Goal: Information Seeking & Learning: Learn about a topic

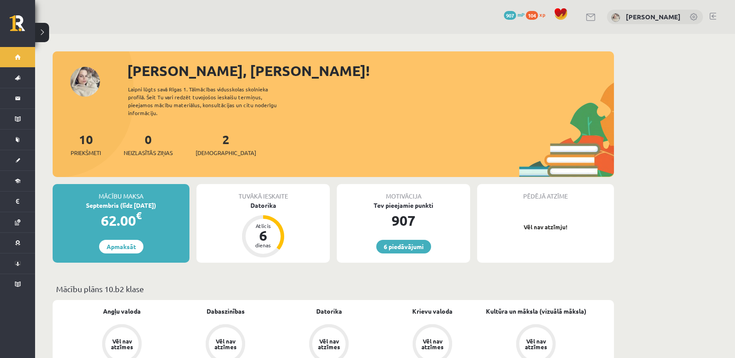
scroll to position [616, 0]
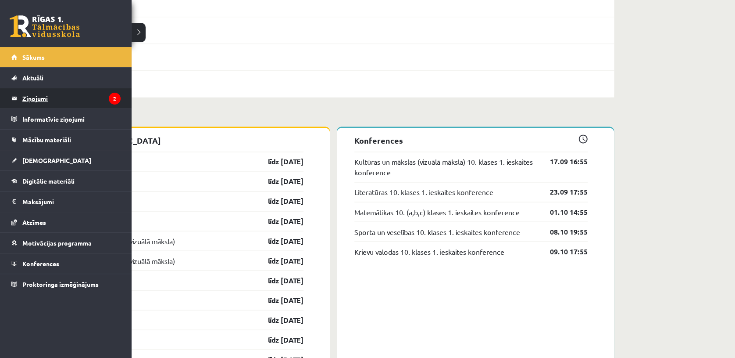
click at [40, 99] on legend "Ziņojumi 2" at bounding box center [71, 98] width 98 height 20
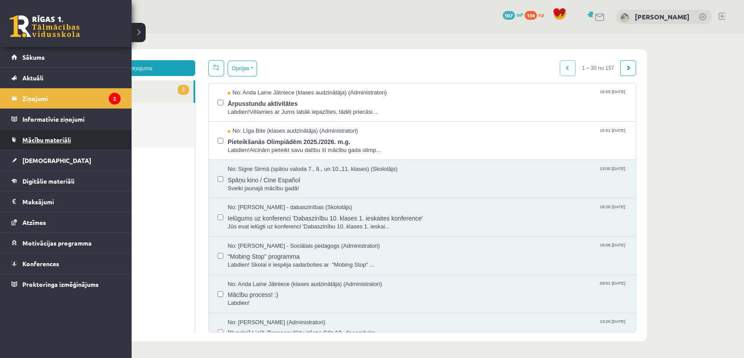
click at [51, 139] on span "Mācību materiāli" at bounding box center [46, 140] width 49 height 8
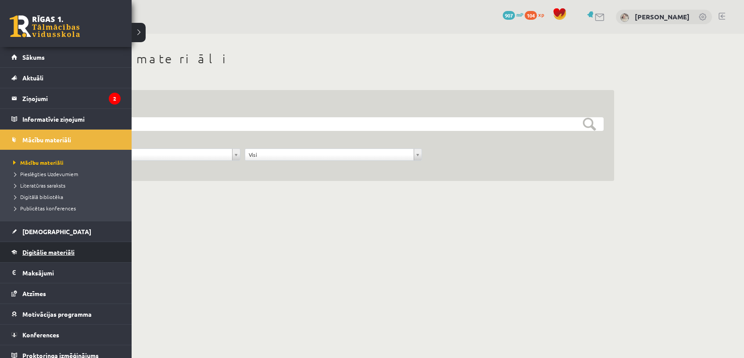
click at [39, 245] on link "Digitālie materiāli" at bounding box center [65, 252] width 109 height 20
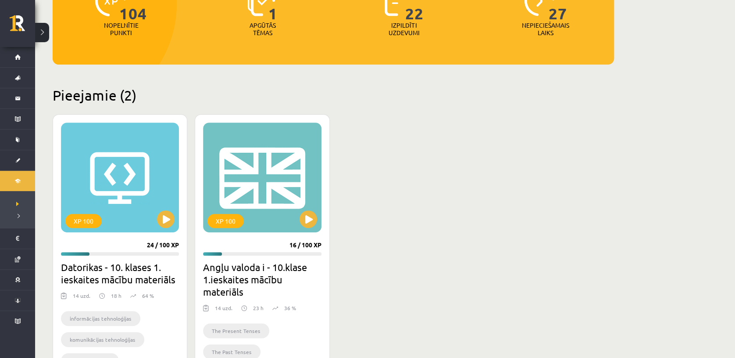
scroll to position [137, 0]
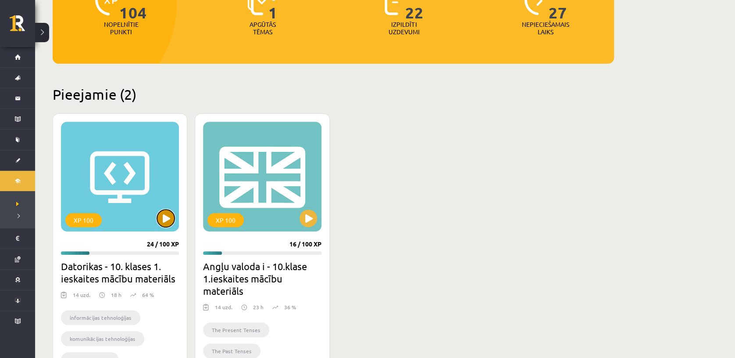
click at [163, 215] on button at bounding box center [166, 218] width 18 height 18
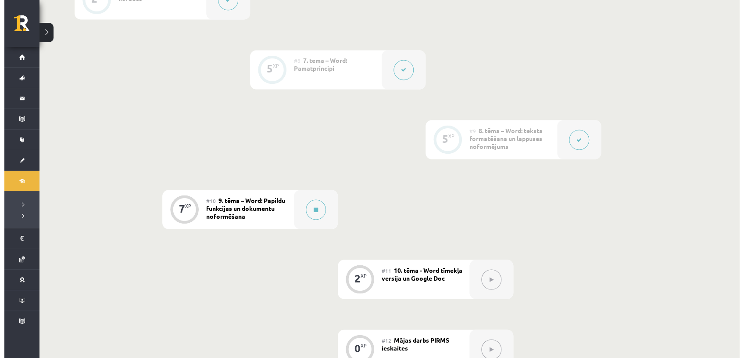
scroll to position [709, 0]
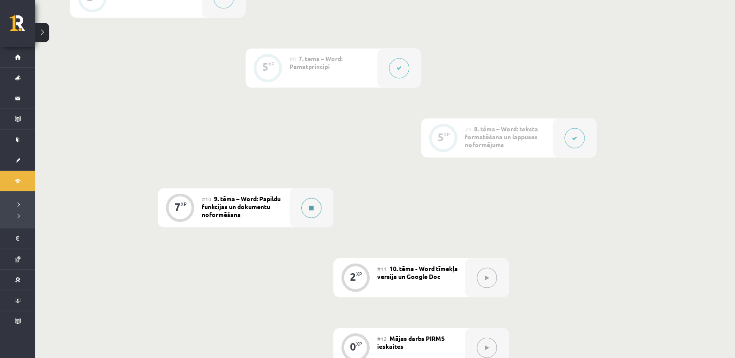
click at [311, 205] on icon at bounding box center [311, 207] width 4 height 5
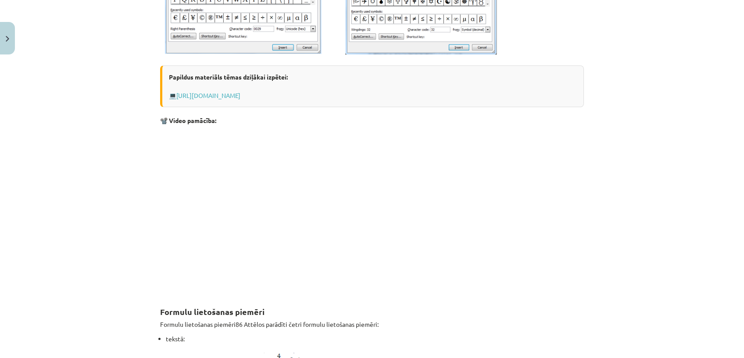
scroll to position [420, 0]
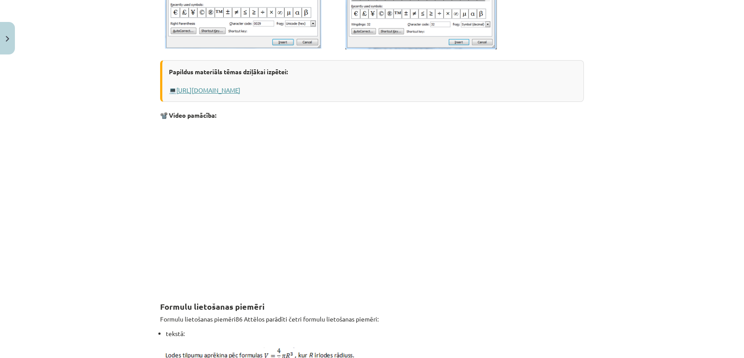
click at [240, 90] on link "https://www.uzdevumi.lv/p/informatika/6-klase/formulas-simboli-lappuses-partrau…" at bounding box center [208, 90] width 64 height 8
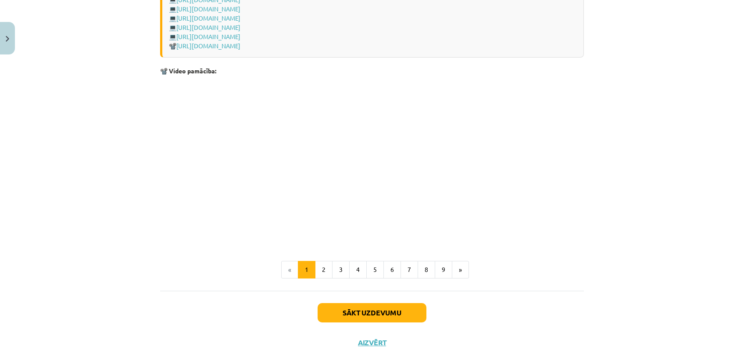
scroll to position [1800, 0]
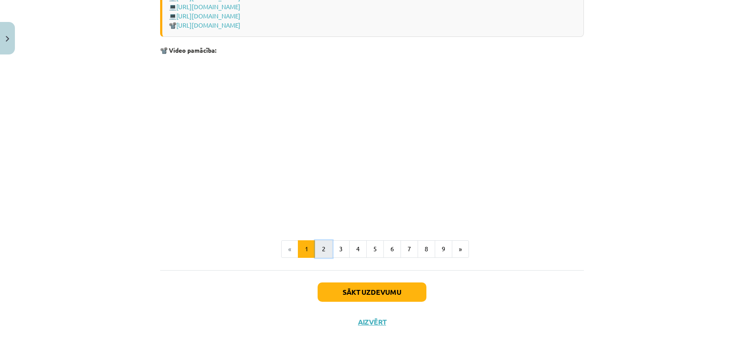
click at [318, 258] on button "2" at bounding box center [324, 249] width 18 height 18
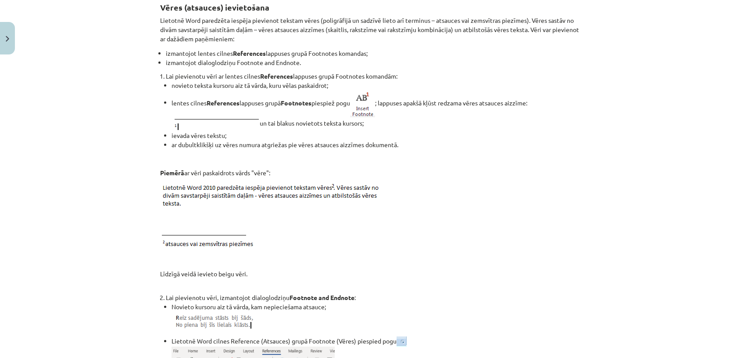
scroll to position [157, 0]
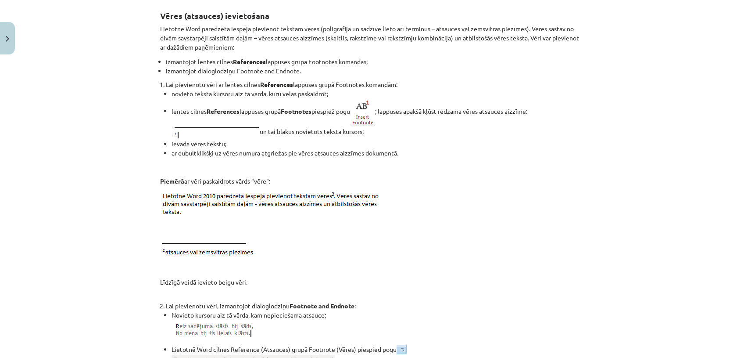
click at [500, 74] on li "izmantojot dialoglodziņu Footnote and Endnote." at bounding box center [375, 70] width 418 height 9
drag, startPoint x: 576, startPoint y: 81, endPoint x: 538, endPoint y: 89, distance: 38.5
click at [538, 89] on li "novieto teksta kursoru aiz tā vārda, kuru vēlas paskaidrot;" at bounding box center [378, 93] width 412 height 9
click at [552, 86] on li "Lai pievienotu vēri ar lentes cilnes References lappuses grupā Footnotes komand…" at bounding box center [375, 119] width 418 height 78
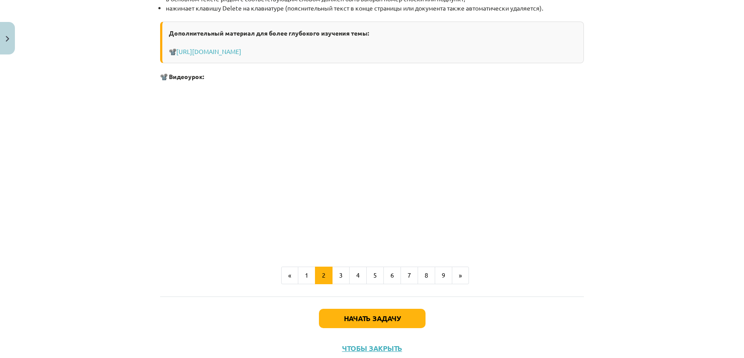
scroll to position [1042, 0]
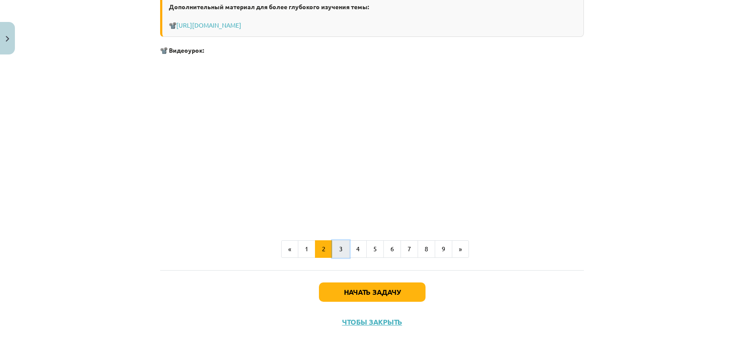
click at [335, 249] on button "3" at bounding box center [341, 249] width 18 height 18
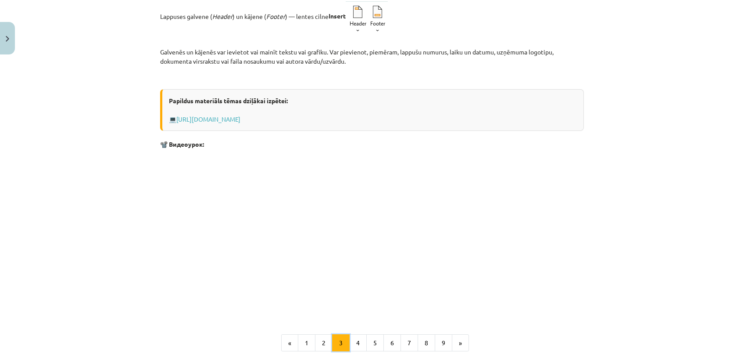
scroll to position [157, 0]
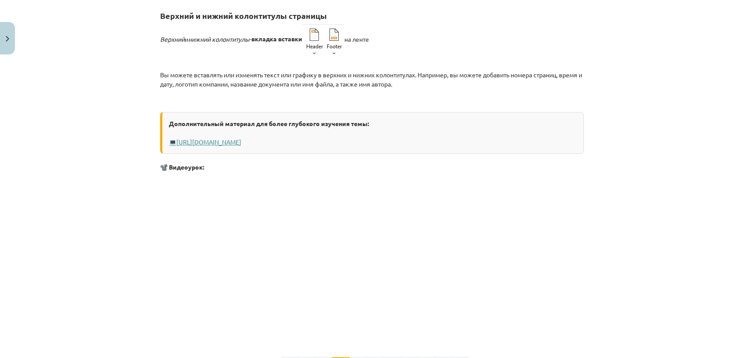
click at [241, 140] on link "https://profizgl.lu.lv/mod/book/view.php?id=20086&chapterid=4717" at bounding box center [208, 142] width 65 height 8
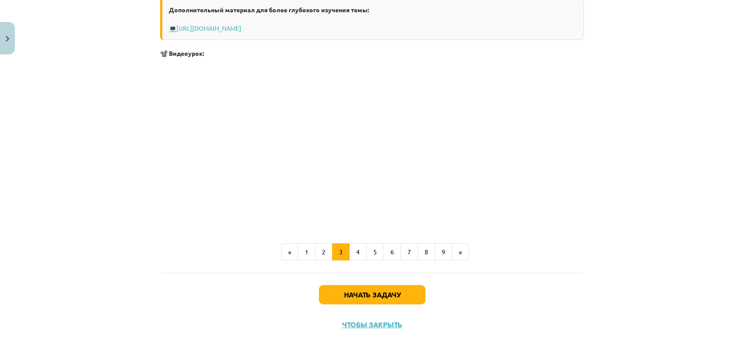
scroll to position [274, 0]
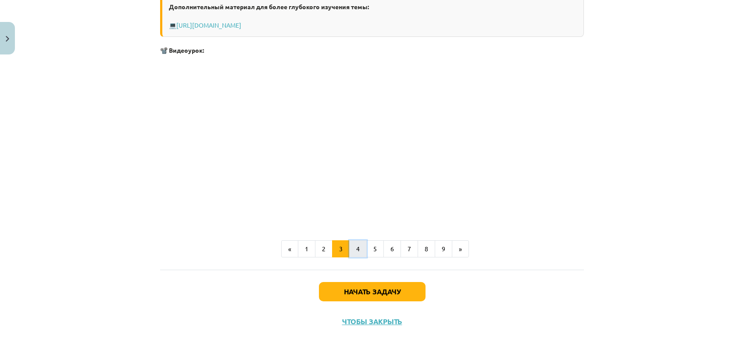
click at [358, 242] on button "4" at bounding box center [358, 249] width 18 height 18
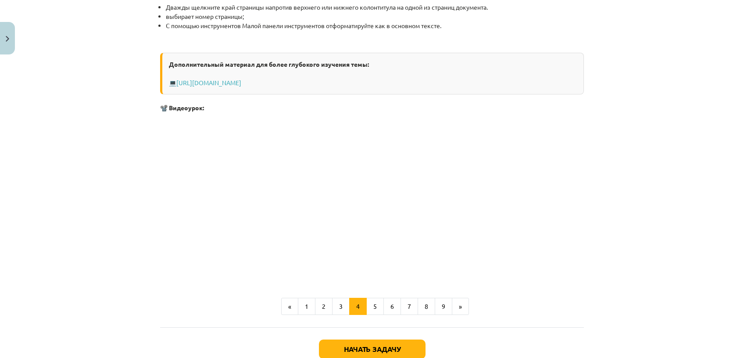
scroll to position [709, 0]
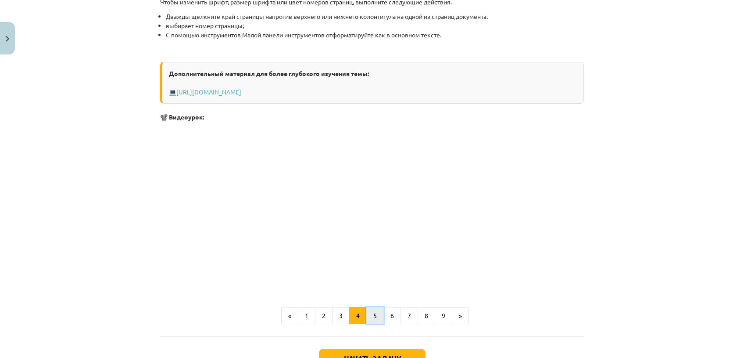
click at [374, 313] on button "5" at bounding box center [375, 316] width 18 height 18
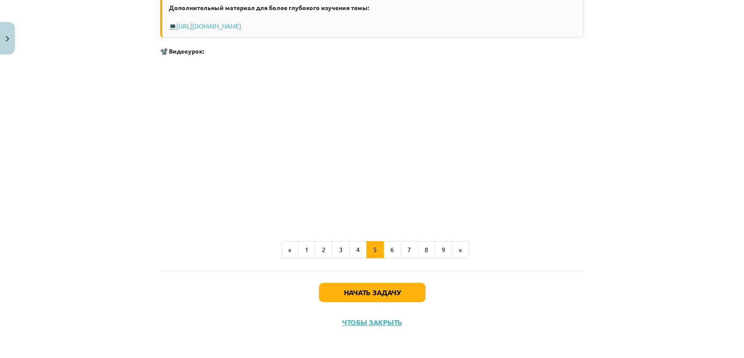
scroll to position [512, 0]
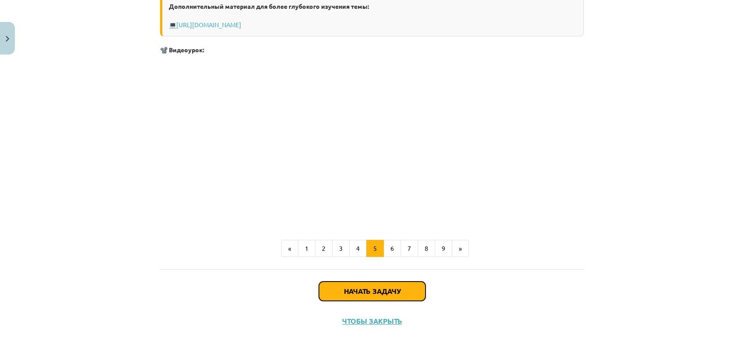
click at [398, 286] on button "Начать задачу" at bounding box center [372, 290] width 107 height 19
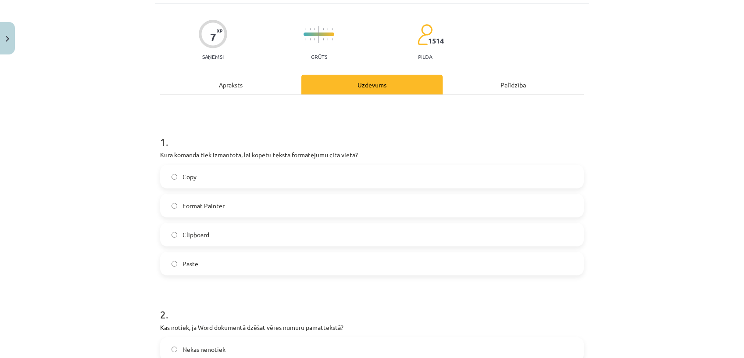
scroll to position [21, 0]
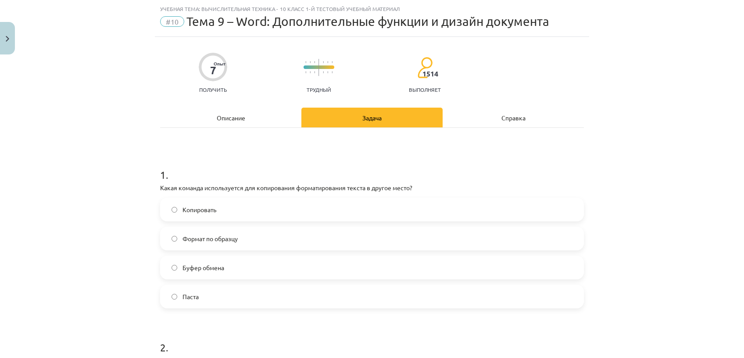
click at [228, 207] on label "Копировать" at bounding box center [372, 209] width 422 height 22
click at [250, 286] on label "Паста" at bounding box center [372, 296] width 422 height 22
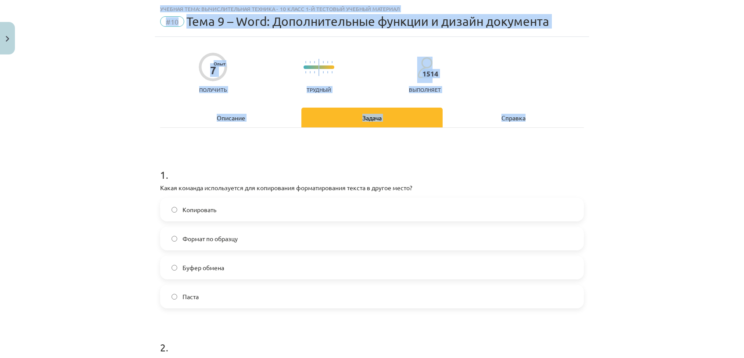
scroll to position [0, 0]
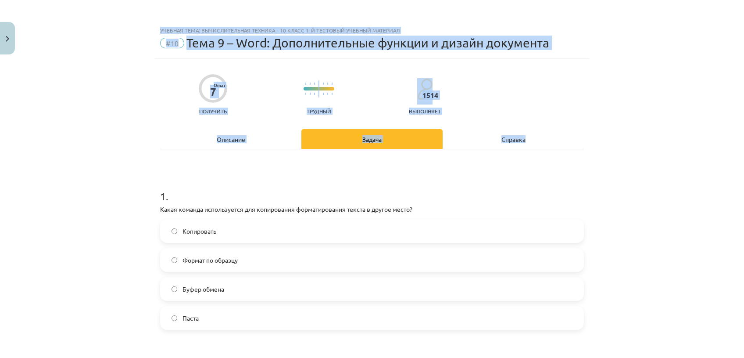
drag, startPoint x: 561, startPoint y: 165, endPoint x: 650, endPoint y: -33, distance: 217.4
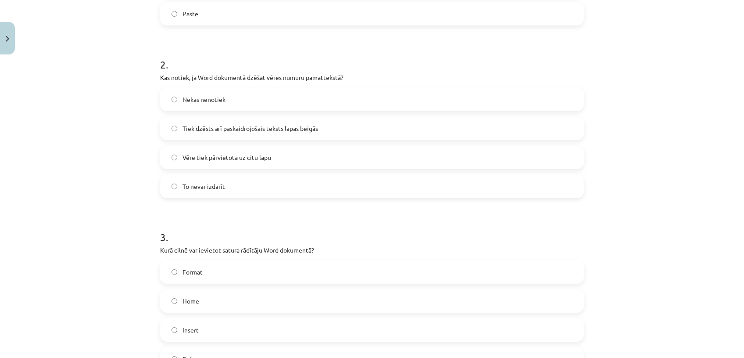
scroll to position [305, 0]
click at [342, 122] on label "Tiek dzēsts arī paskaidrojošais teksts lapas beigās" at bounding box center [372, 127] width 422 height 22
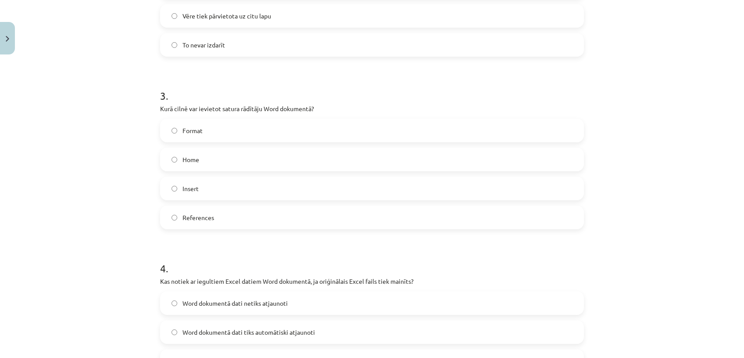
scroll to position [450, 0]
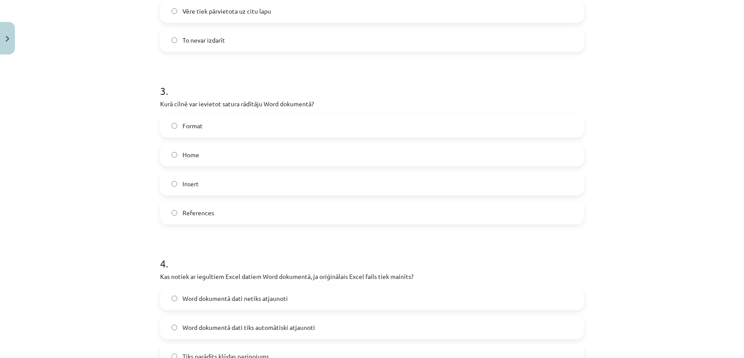
click at [260, 190] on label "Insert" at bounding box center [372, 183] width 422 height 22
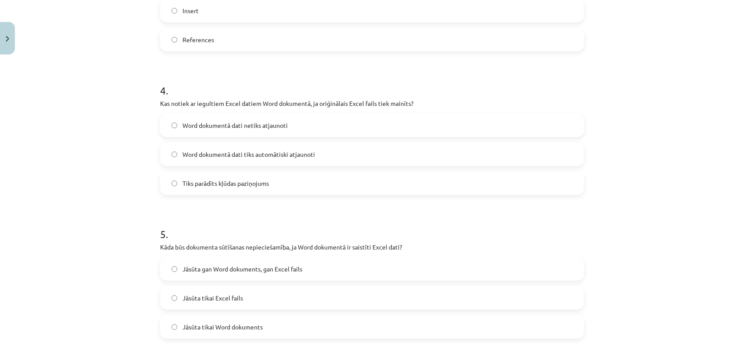
scroll to position [625, 0]
click at [379, 150] on label "Word dokumentā dati tiks automātiski atjaunoti" at bounding box center [372, 152] width 422 height 22
click at [313, 119] on label "Word dokumentā dati netiks atjaunoti" at bounding box center [372, 123] width 422 height 22
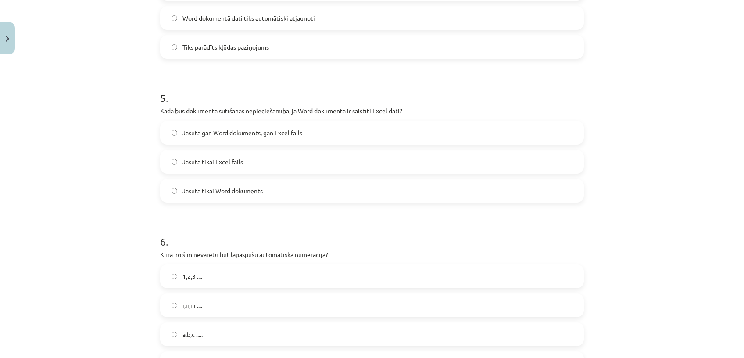
scroll to position [763, 0]
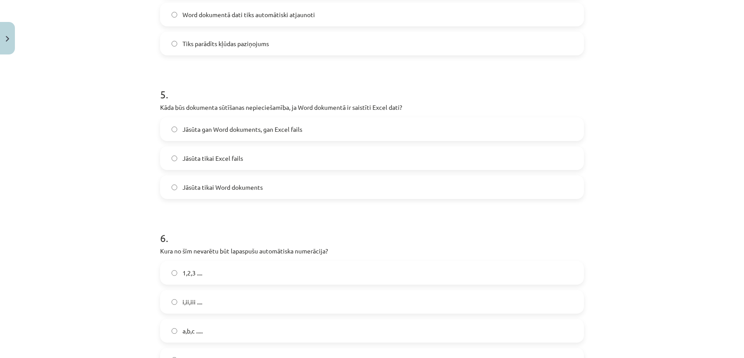
click at [316, 129] on label "Jāsūta gan Word dokuments, gan Excel fails" at bounding box center [372, 129] width 422 height 22
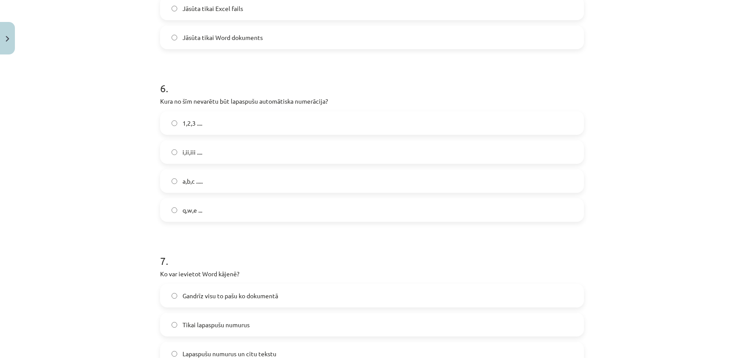
scroll to position [916, 0]
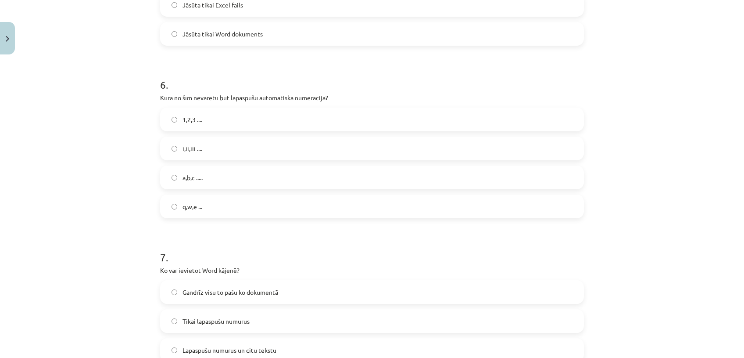
click at [297, 143] on label "i,ii,iii ...." at bounding box center [372, 148] width 422 height 22
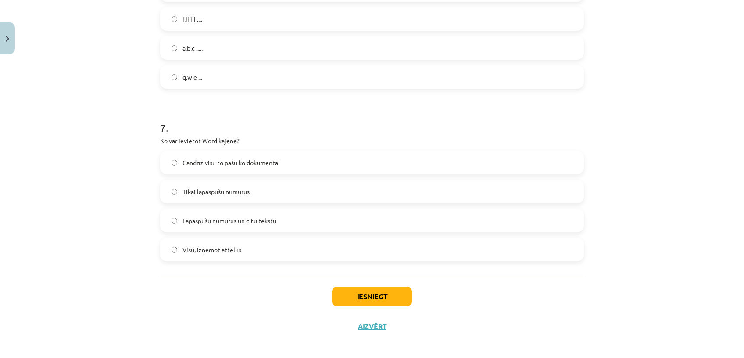
scroll to position [1050, 0]
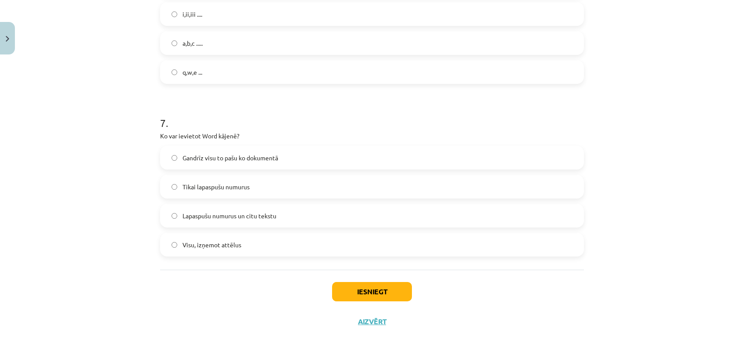
click at [303, 211] on label "Lapaspušu numurus un citu tekstu" at bounding box center [372, 215] width 422 height 22
click at [291, 227] on div "Gandrīz visu to pašu ko dokumentā Tikai lapaspušu numurus Lapaspušu numurus un …" at bounding box center [372, 201] width 424 height 111
click at [275, 237] on label "Visu, izņemot attēlus" at bounding box center [372, 244] width 422 height 22
click at [293, 165] on label "Gandrīz visu to pašu ko dokumentā" at bounding box center [372, 158] width 422 height 22
click at [358, 294] on button "Iesniegt" at bounding box center [372, 291] width 80 height 19
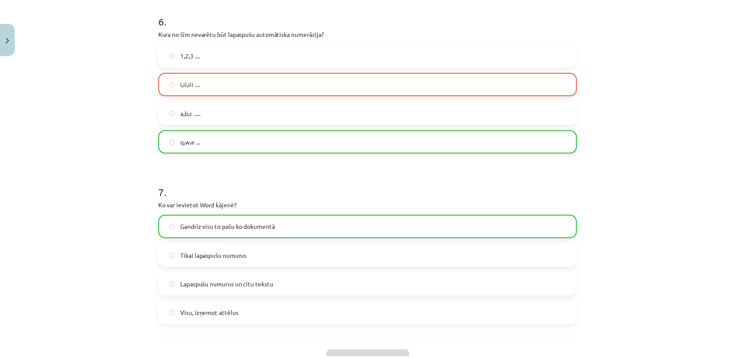
scroll to position [1078, 0]
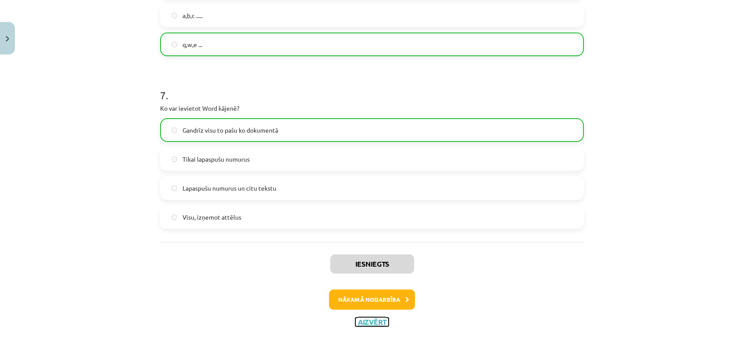
click at [376, 323] on button "Aizvērt" at bounding box center [371, 321] width 33 height 9
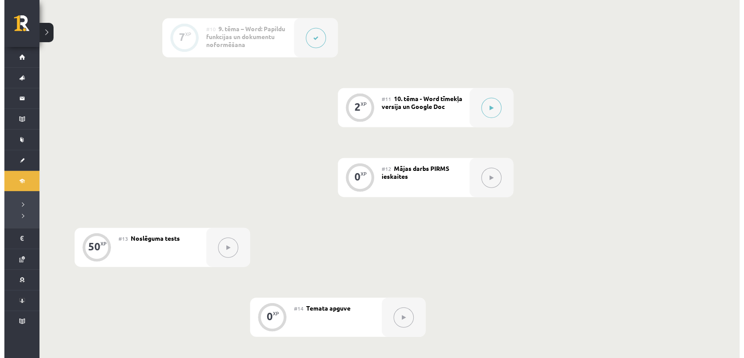
scroll to position [876, 0]
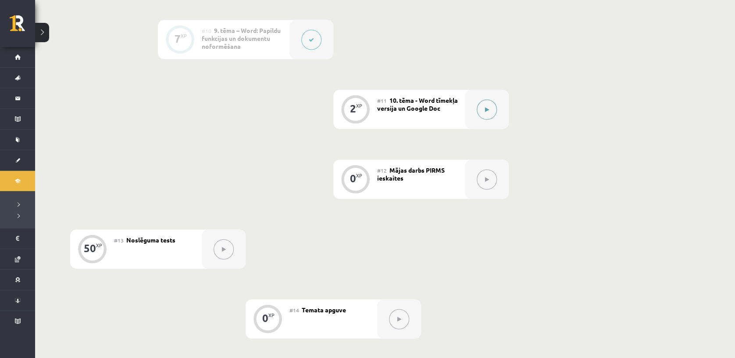
click at [475, 106] on div at bounding box center [487, 109] width 44 height 39
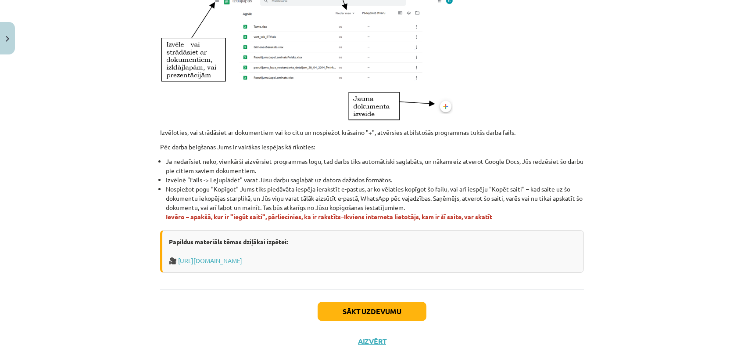
scroll to position [490, 0]
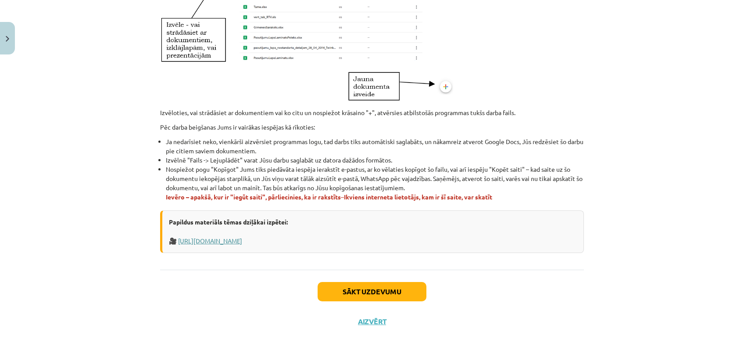
click at [242, 244] on link "https://www.tavaklase.lv/video/koplietosanas-dokumetni/" at bounding box center [210, 240] width 64 height 8
click at [355, 282] on button "Sākt uzdevumu" at bounding box center [372, 291] width 109 height 19
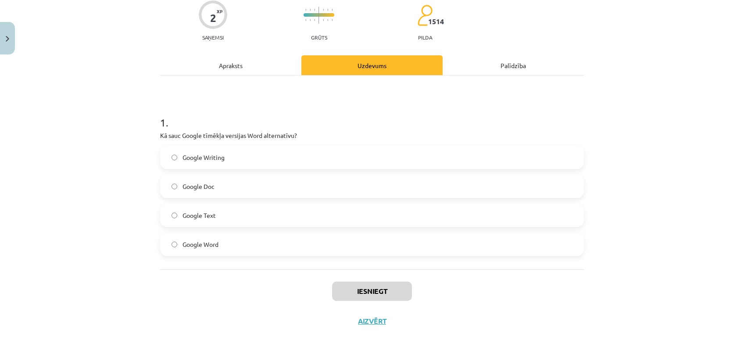
scroll to position [21, 0]
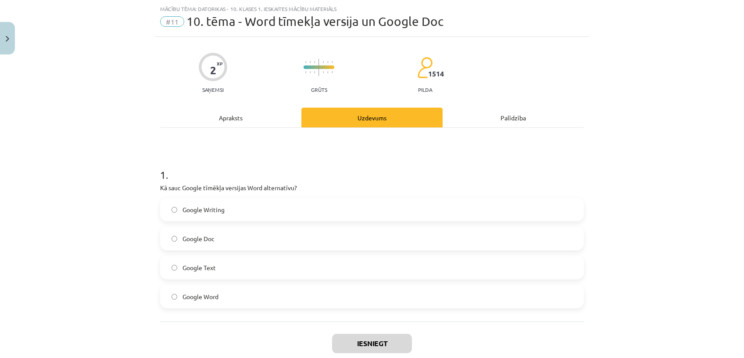
click at [231, 296] on label "Google Word" at bounding box center [372, 296] width 422 height 22
click at [271, 236] on label "Google Doc" at bounding box center [372, 238] width 422 height 22
click at [274, 265] on label "Google Text" at bounding box center [372, 267] width 422 height 22
click at [349, 341] on button "Iesniegt" at bounding box center [372, 342] width 80 height 19
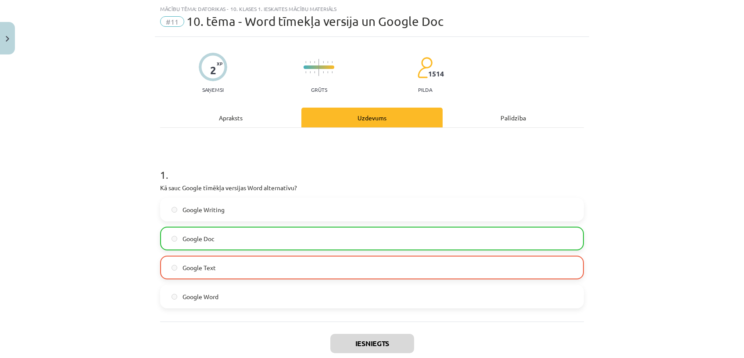
scroll to position [101, 0]
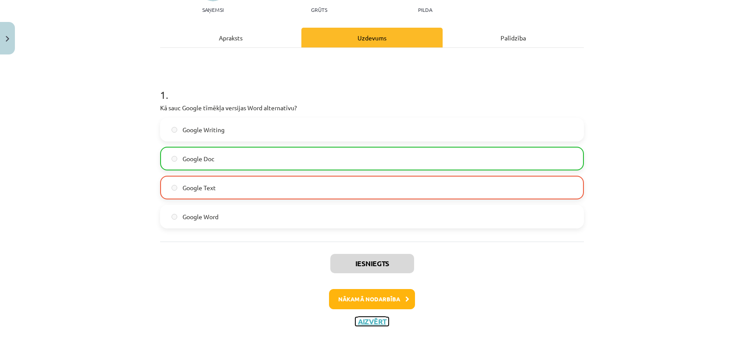
click at [369, 323] on button "Aizvērt" at bounding box center [371, 321] width 33 height 9
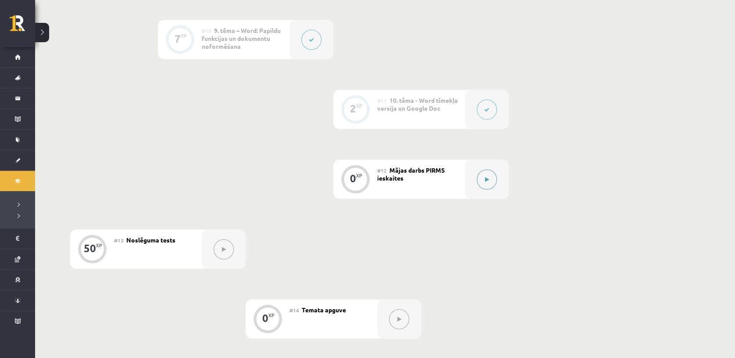
click at [483, 177] on button at bounding box center [487, 179] width 20 height 20
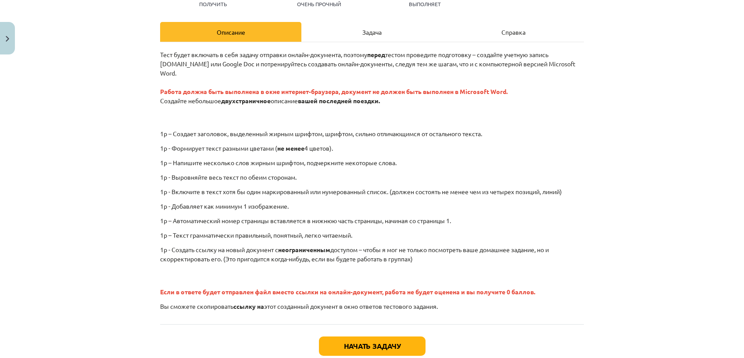
scroll to position [108, 0]
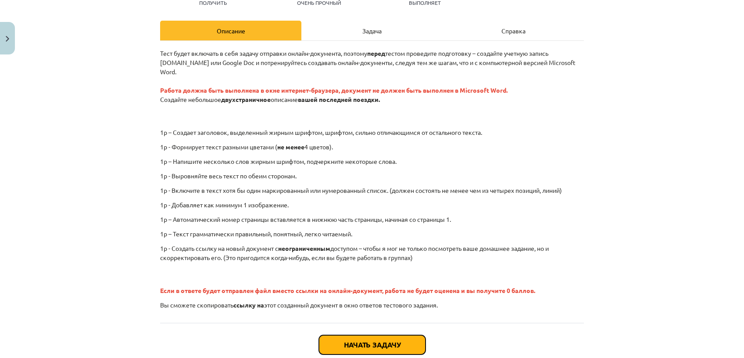
click at [394, 335] on button "Начать задачу" at bounding box center [372, 344] width 107 height 19
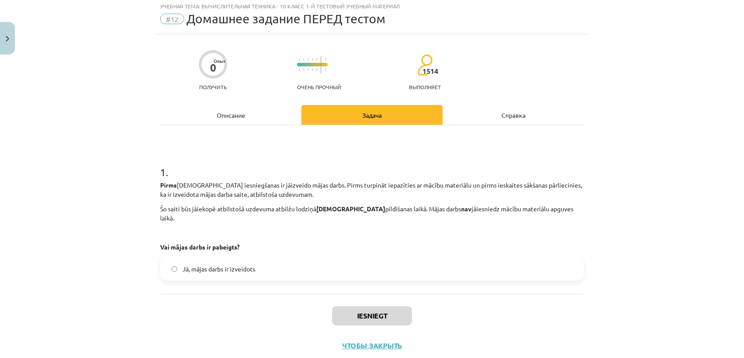
scroll to position [21, 0]
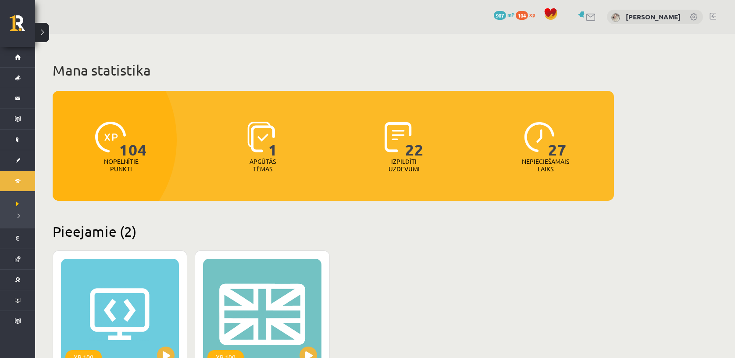
scroll to position [137, 0]
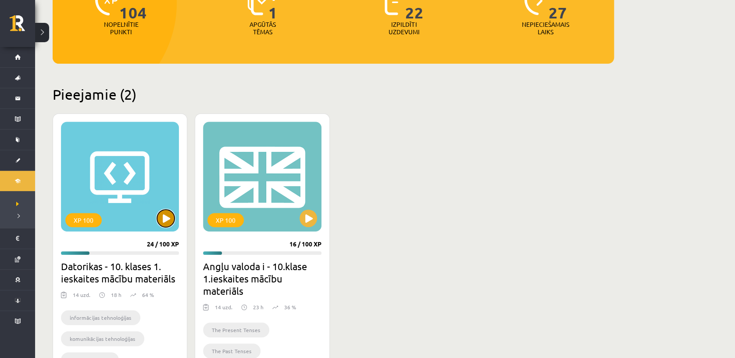
click at [163, 217] on button at bounding box center [166, 218] width 18 height 18
click at [154, 223] on div "XP 100" at bounding box center [120, 177] width 118 height 110
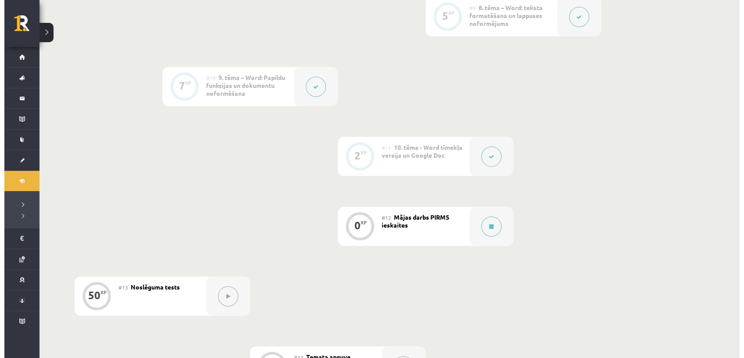
scroll to position [831, 0]
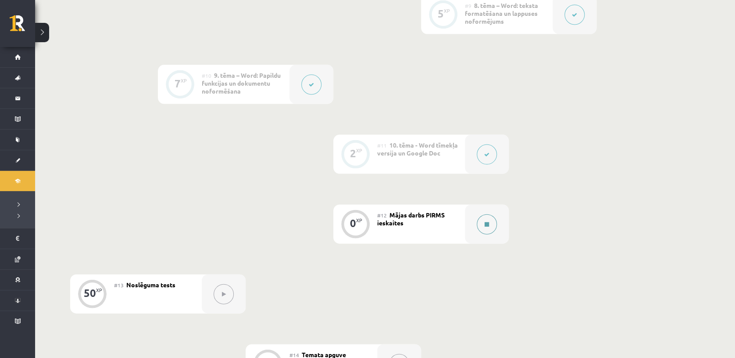
click at [466, 230] on div at bounding box center [487, 223] width 44 height 39
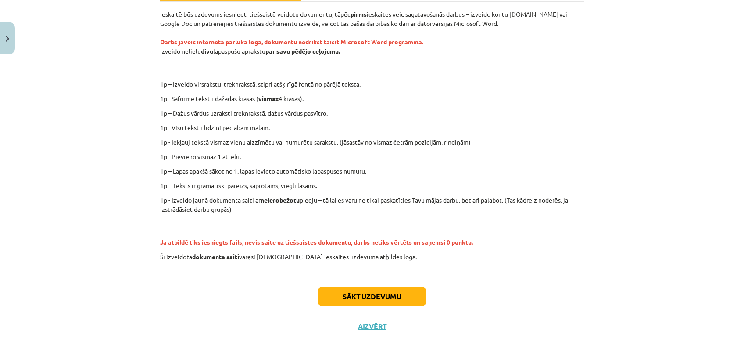
scroll to position [152, 0]
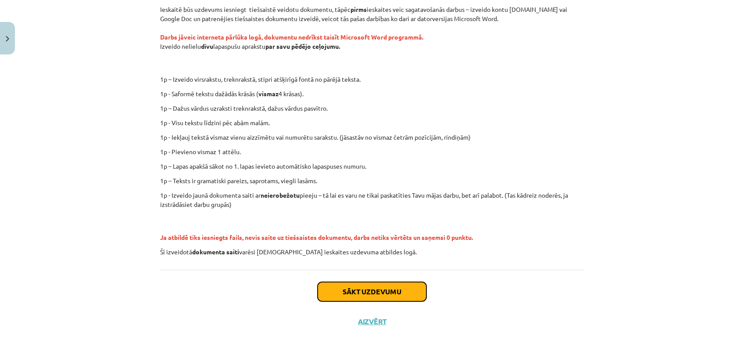
click at [350, 284] on button "Sākt uzdevumu" at bounding box center [372, 291] width 109 height 19
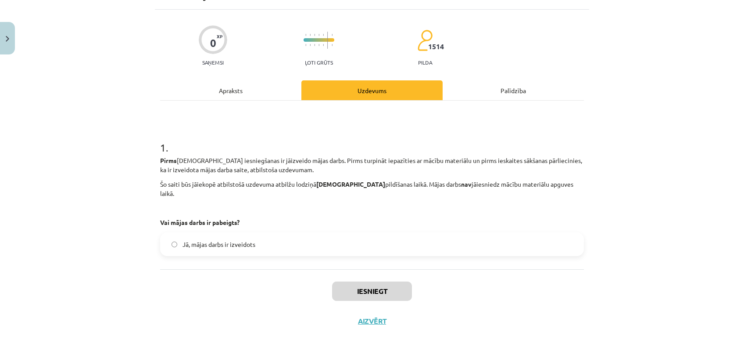
scroll to position [21, 0]
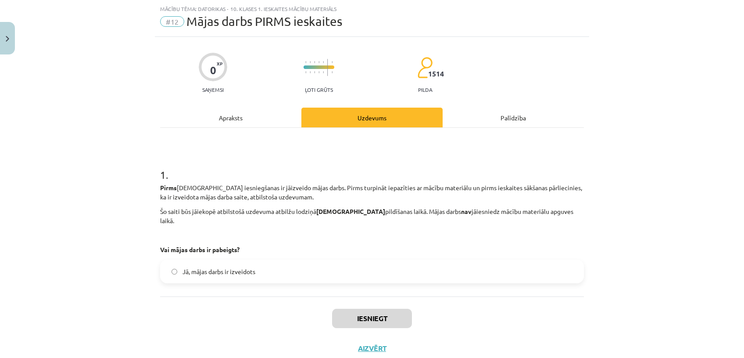
click at [239, 267] on span "Jā, mājas darbs ir izveidots" at bounding box center [219, 271] width 73 height 9
click at [375, 309] on button "Iesniegt" at bounding box center [372, 317] width 80 height 19
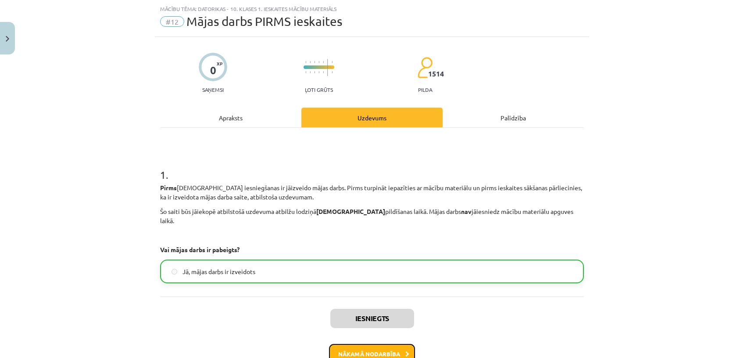
click at [375, 345] on button "Nākamā nodarbība" at bounding box center [372, 354] width 86 height 20
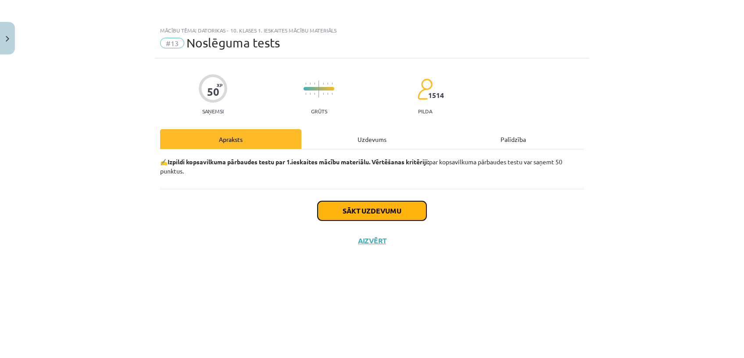
click at [337, 211] on button "Sākt uzdevumu" at bounding box center [372, 210] width 109 height 19
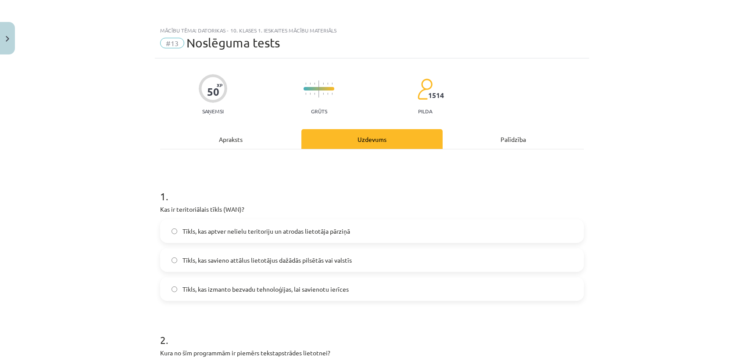
click at [301, 260] on span "Tīkls, kas savieno attālus lietotājus dažādās pilsētās vai valstīs" at bounding box center [267, 259] width 169 height 9
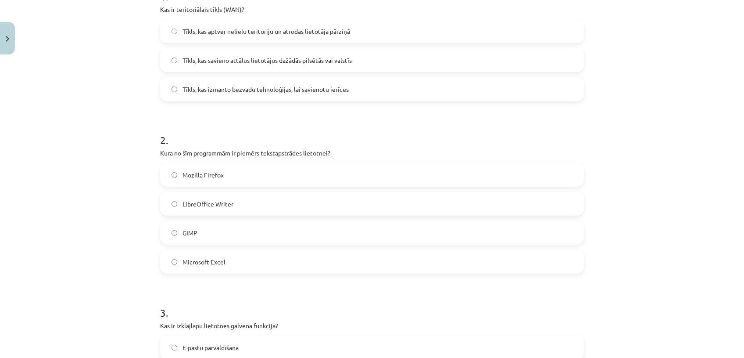
scroll to position [204, 0]
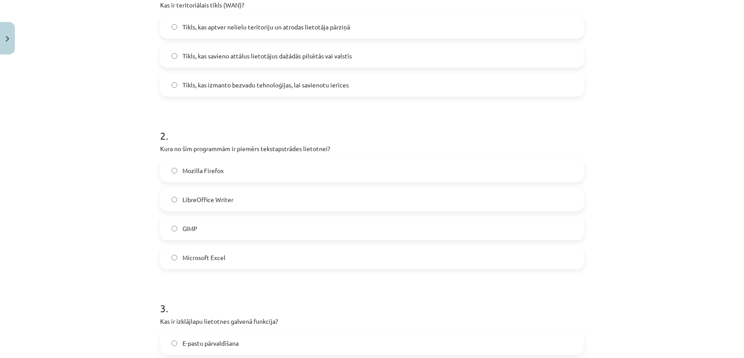
click at [316, 192] on label "LibreOffice Writer" at bounding box center [372, 199] width 422 height 22
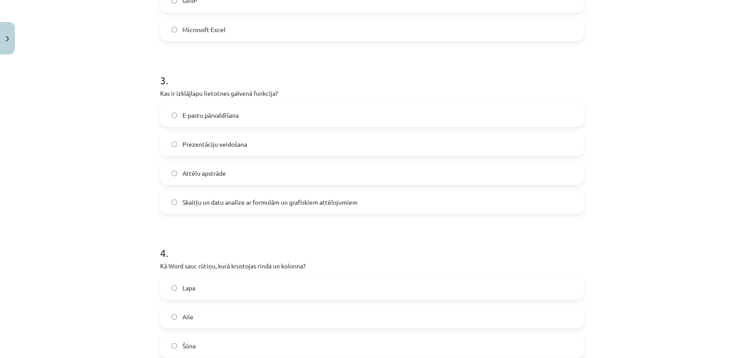
scroll to position [434, 0]
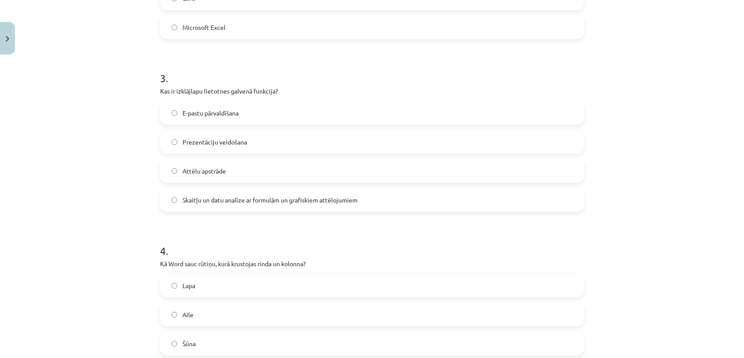
click at [357, 201] on label "Skaitļu un datu analīze ar formulām un grafiskiem attēlojumiem" at bounding box center [372, 200] width 422 height 22
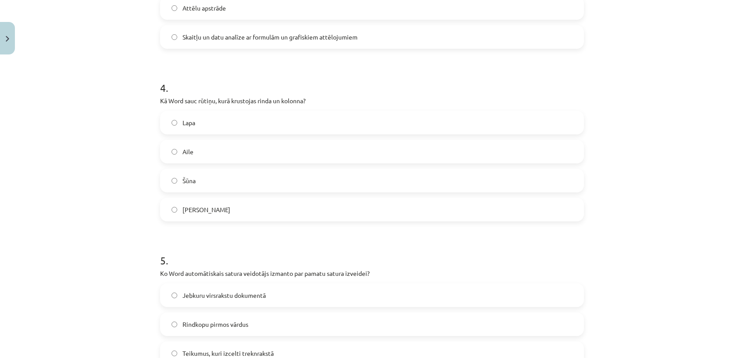
scroll to position [599, 0]
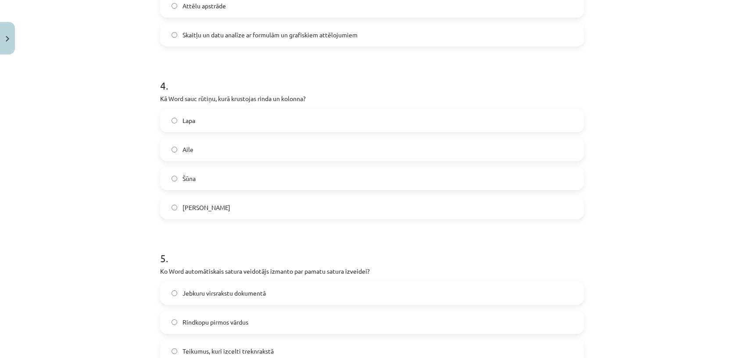
click at [229, 181] on label "Šūna" at bounding box center [372, 178] width 422 height 22
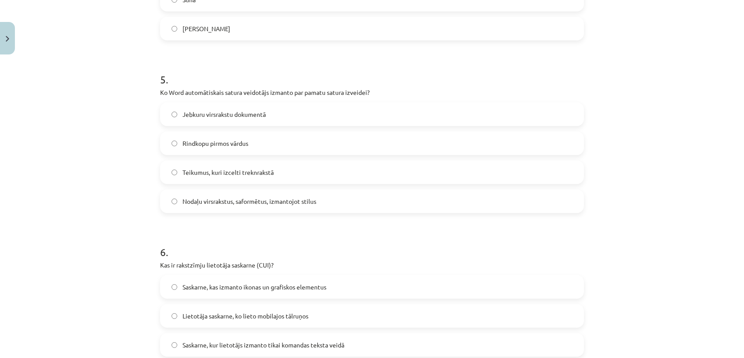
scroll to position [847, 0]
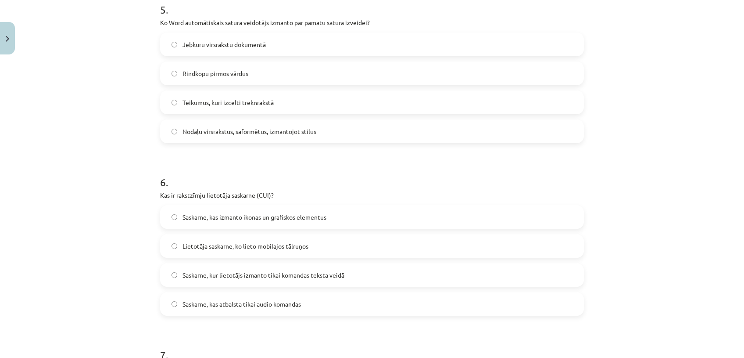
click at [312, 133] on span "Nodaļu virsrakstus, saformētus, izmantojot stilus" at bounding box center [250, 131] width 134 height 9
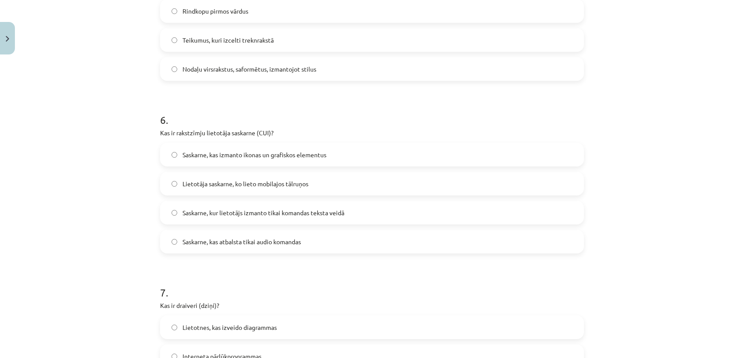
scroll to position [935, 0]
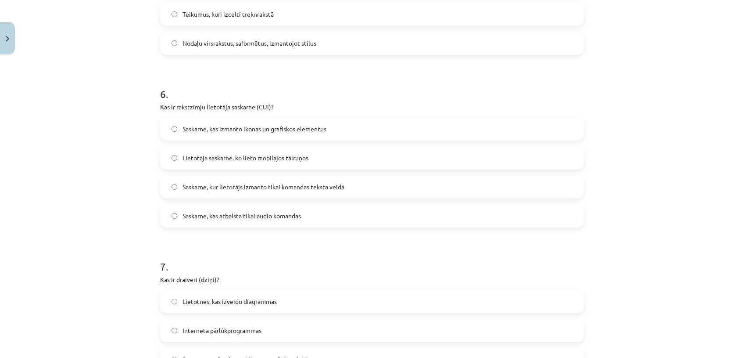
click at [428, 187] on label "Saskarne, kur lietotājs izmanto tikai komandas teksta veidā" at bounding box center [372, 186] width 422 height 22
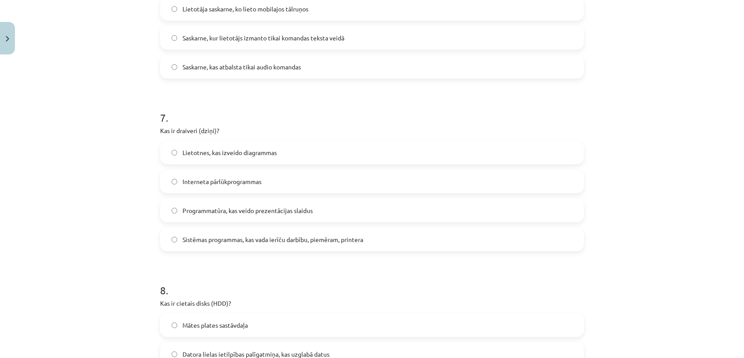
scroll to position [1089, 0]
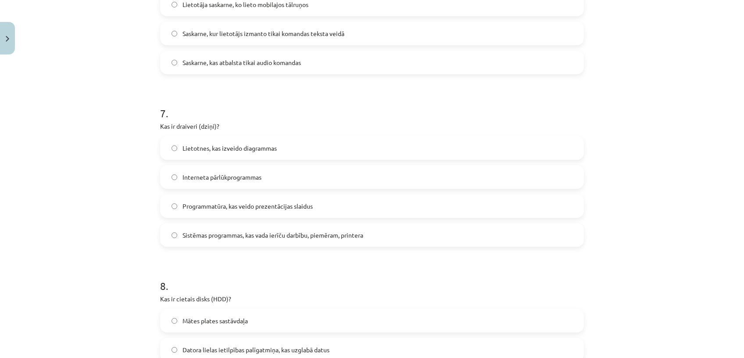
click at [385, 241] on label "Sistēmas programmas, kas vada ierīču darbību, piemēram, printera" at bounding box center [372, 235] width 422 height 22
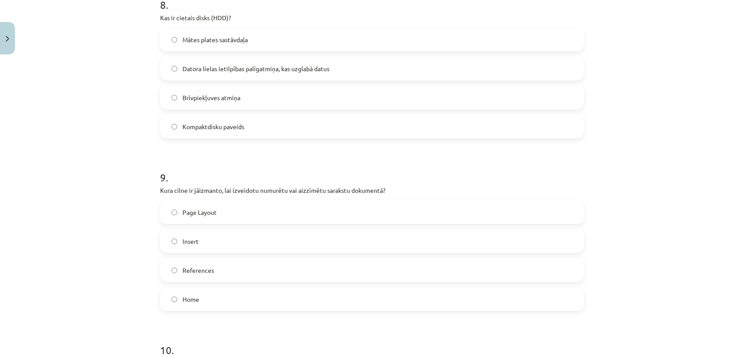
scroll to position [1372, 0]
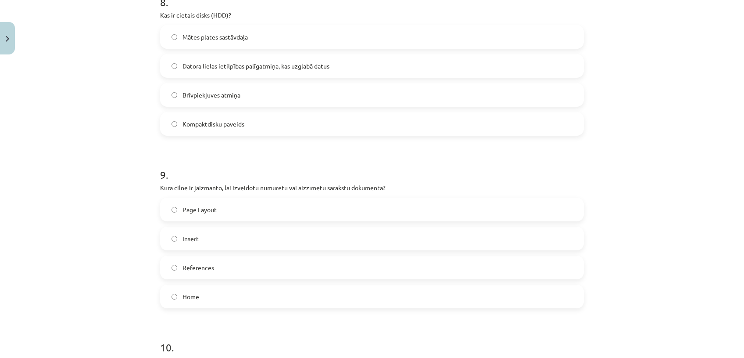
click at [369, 66] on label "Datora lielas ietilpības palīgatmiņa, kas uzglabā datus" at bounding box center [372, 66] width 422 height 22
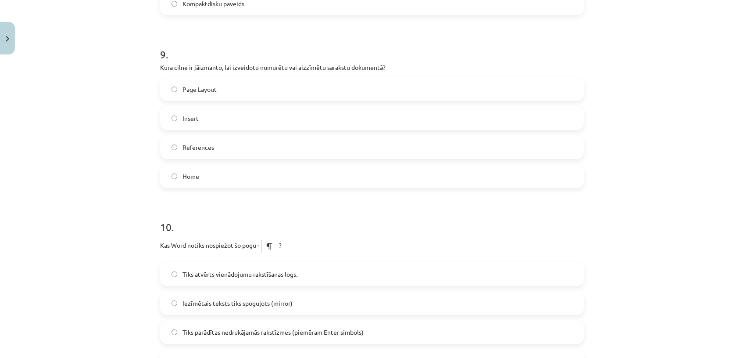
scroll to position [1497, 0]
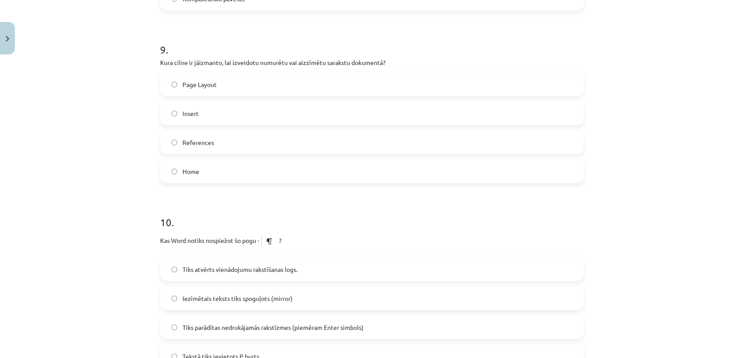
click at [559, 167] on label "Home" at bounding box center [372, 171] width 422 height 22
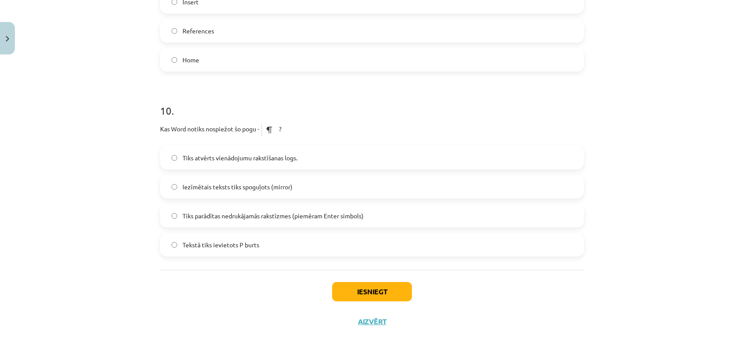
click at [382, 179] on label "Iezīmētais teksts tiks spoguļots (mirror)" at bounding box center [372, 186] width 422 height 22
click at [355, 284] on button "Iesniegt" at bounding box center [372, 291] width 80 height 19
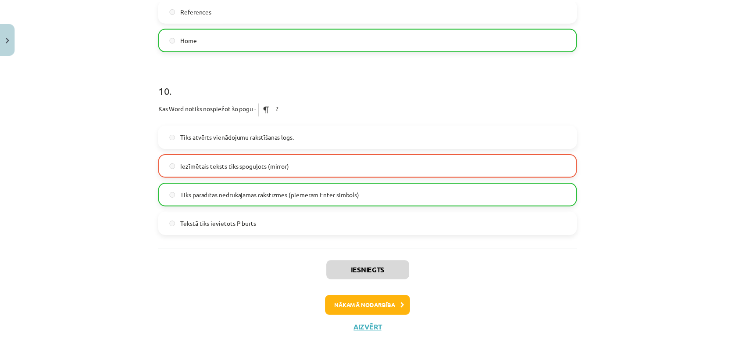
scroll to position [1636, 0]
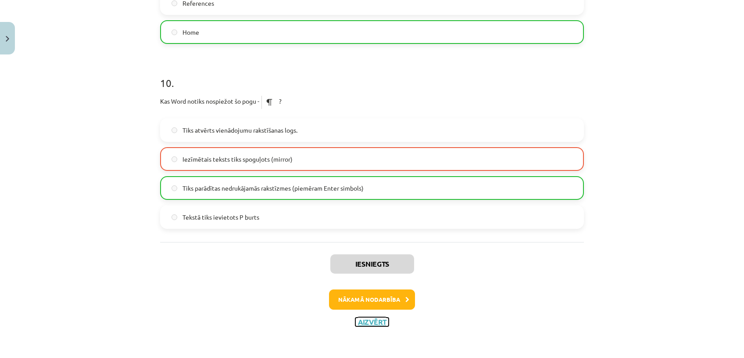
click at [372, 323] on button "Aizvērt" at bounding box center [371, 321] width 33 height 9
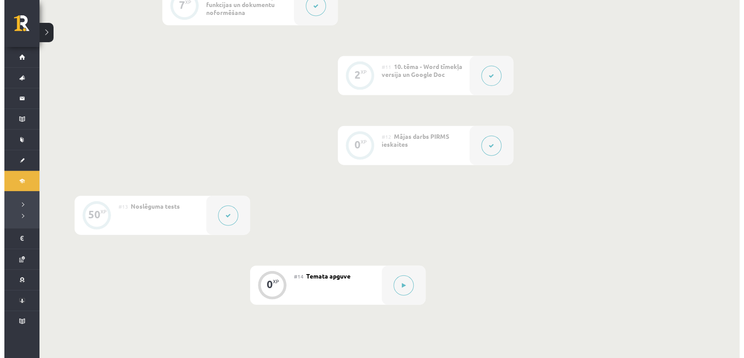
scroll to position [1010, 0]
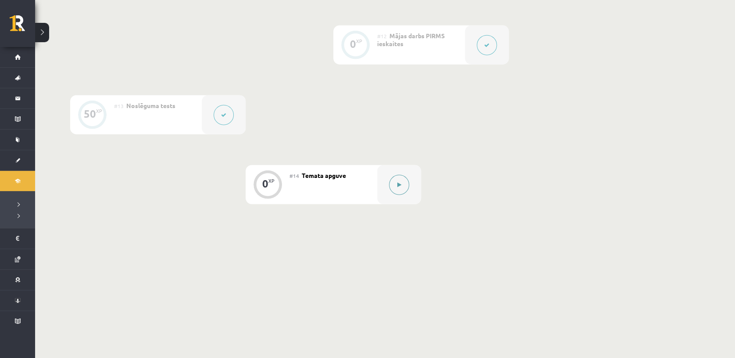
click at [390, 188] on button at bounding box center [399, 185] width 20 height 20
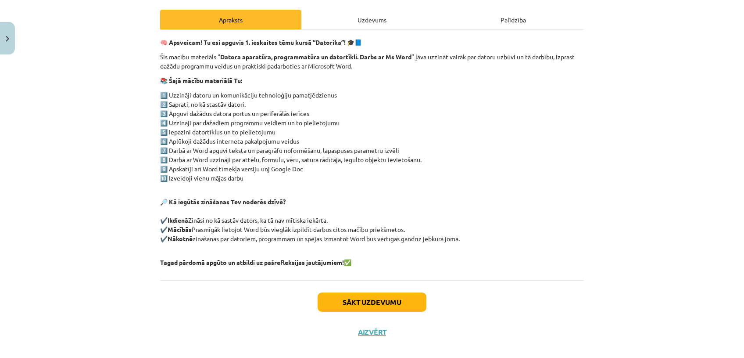
scroll to position [130, 0]
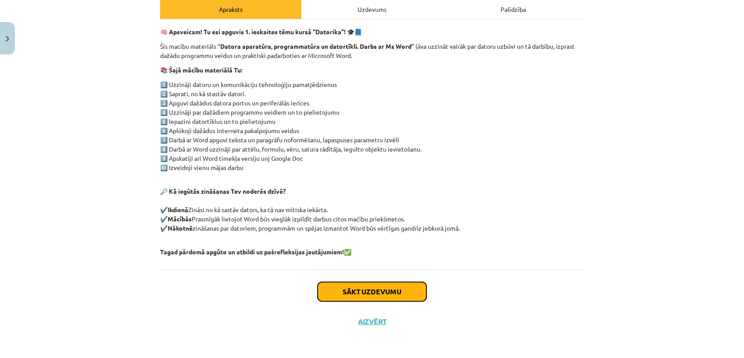
click at [351, 292] on button "Sākt uzdevumu" at bounding box center [372, 291] width 109 height 19
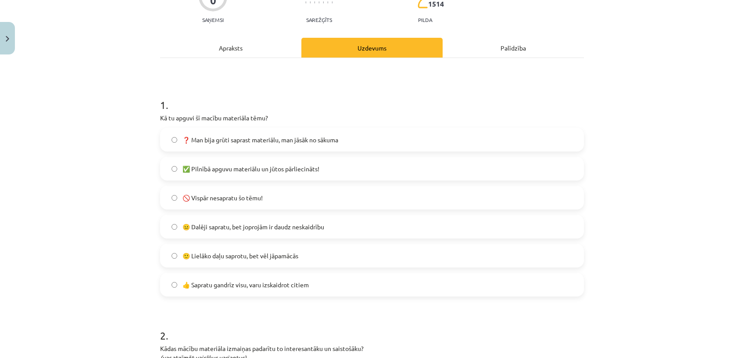
scroll to position [92, 0]
click at [329, 223] on label "😐 Dalēji sapratu, bet joprojām ir daudz neskaidrību" at bounding box center [372, 226] width 422 height 22
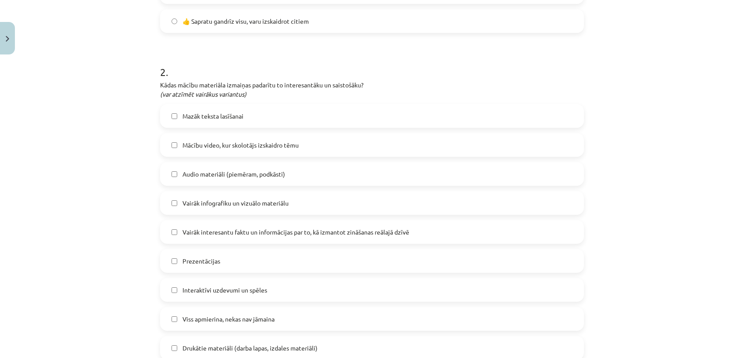
scroll to position [356, 0]
click at [318, 205] on label "Vairāk infografiku un vizuālo materiālu" at bounding box center [372, 201] width 422 height 22
click at [311, 234] on span "Vairāk interesantu faktu un informācijas par to, kā izmantot zināšanas reālajā …" at bounding box center [296, 230] width 227 height 9
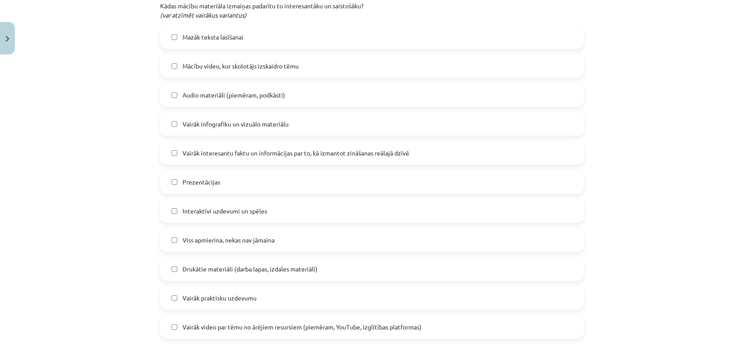
scroll to position [436, 0]
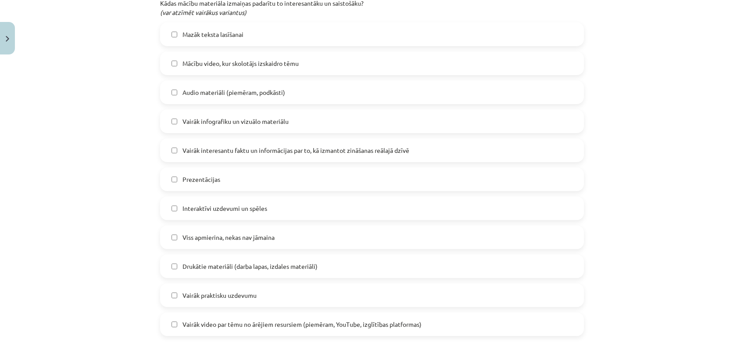
click at [305, 201] on label "Interaktīvi uzdevumi un spēles" at bounding box center [372, 208] width 422 height 22
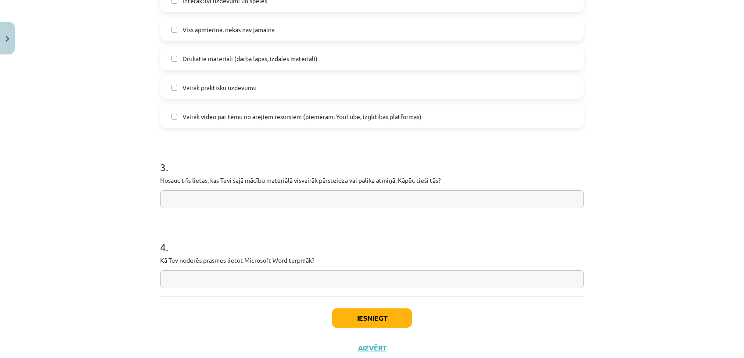
scroll to position [670, 0]
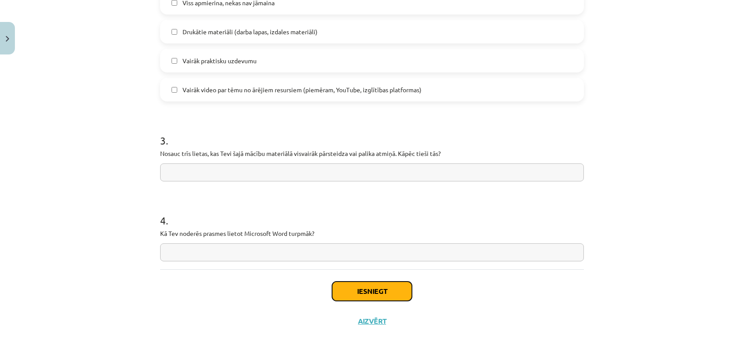
click at [388, 291] on button "Iesniegt" at bounding box center [372, 290] width 80 height 19
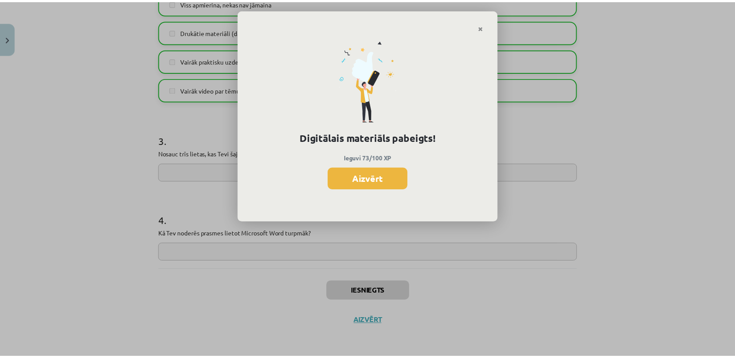
scroll to position [1010, 0]
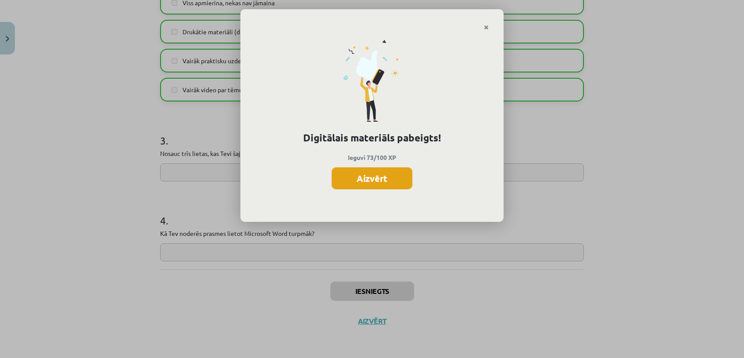
click at [369, 171] on button "Aizvērt" at bounding box center [372, 178] width 81 height 22
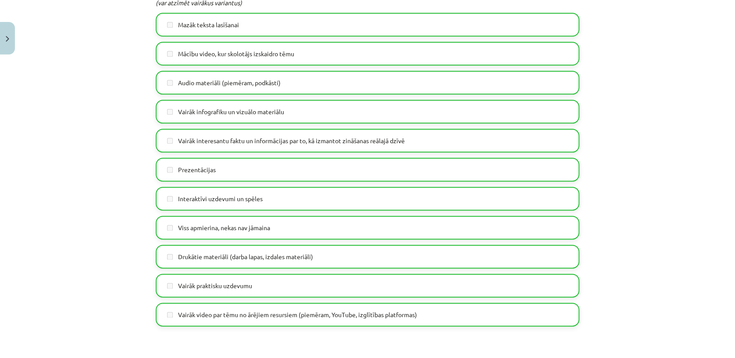
scroll to position [670, 0]
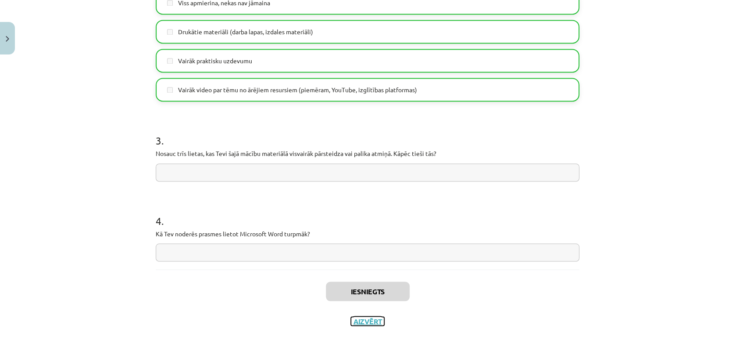
click at [356, 319] on button "Aizvērt" at bounding box center [367, 320] width 33 height 9
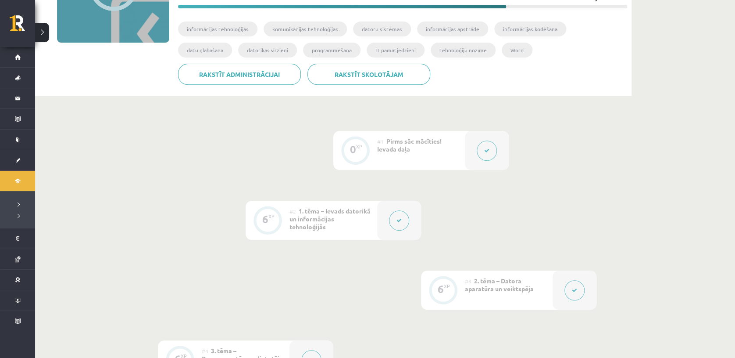
scroll to position [0, 0]
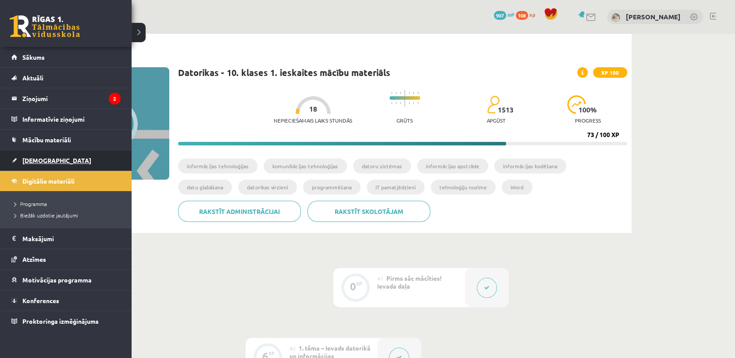
click at [35, 158] on span "[DEMOGRAPHIC_DATA]" at bounding box center [56, 160] width 69 height 8
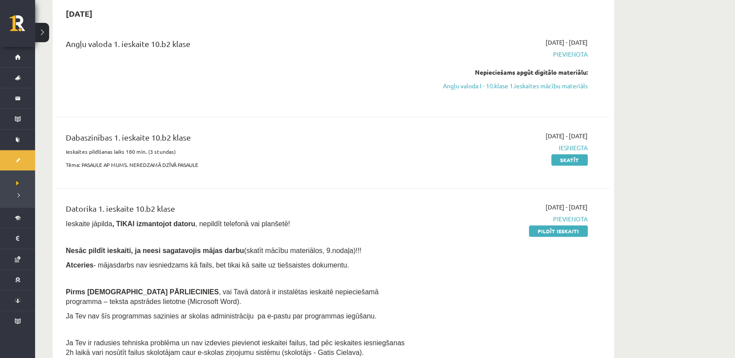
scroll to position [24, 0]
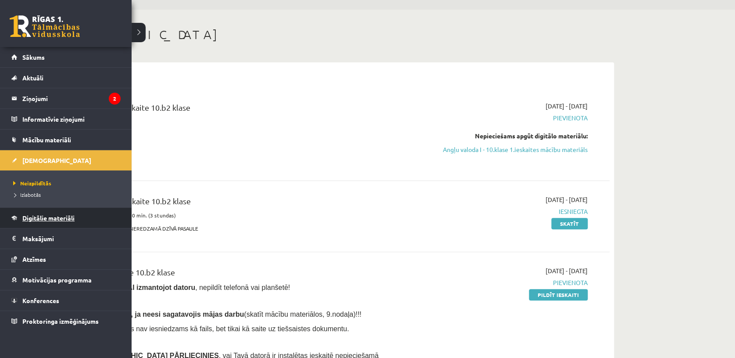
click at [41, 218] on span "Digitālie materiāli" at bounding box center [48, 218] width 52 height 8
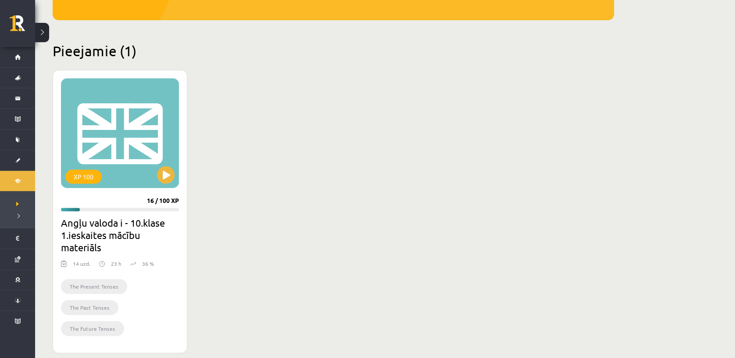
scroll to position [184, 0]
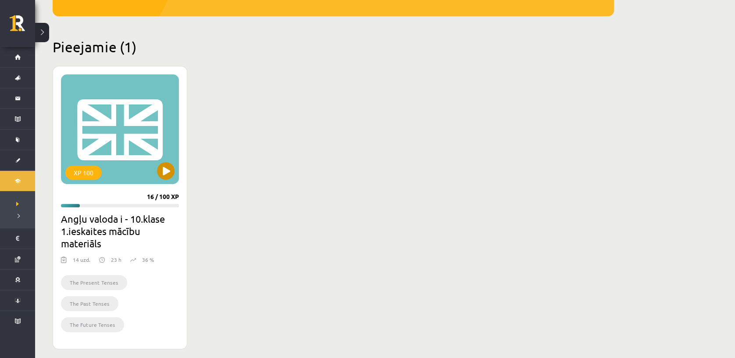
click at [154, 175] on div "XP 100" at bounding box center [120, 129] width 118 height 110
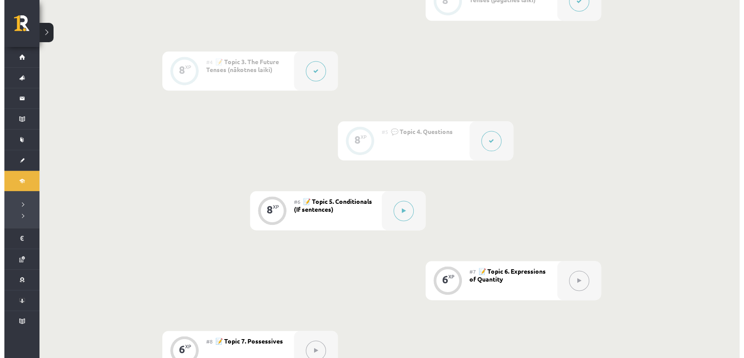
scroll to position [428, 0]
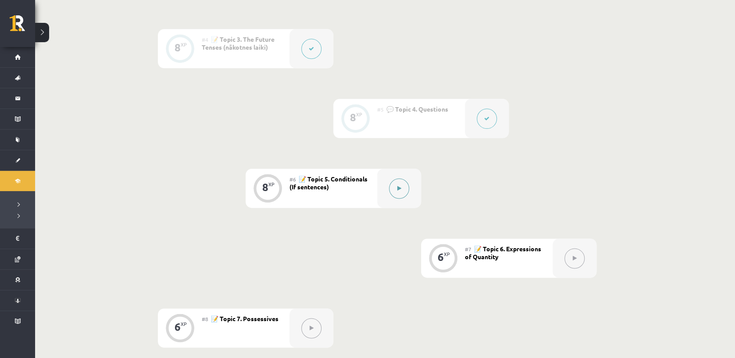
click at [394, 198] on div at bounding box center [399, 187] width 44 height 39
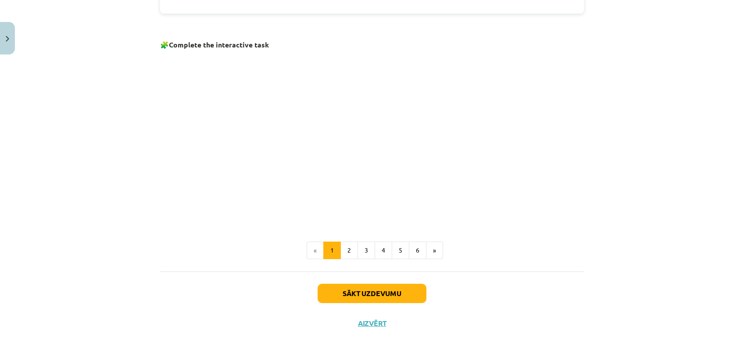
scroll to position [538, 0]
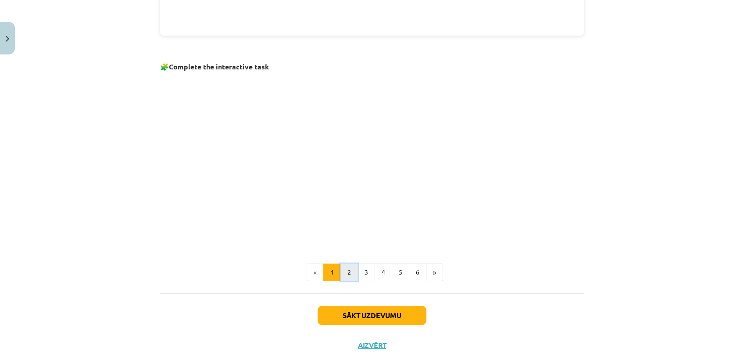
click at [346, 271] on button "2" at bounding box center [349, 272] width 18 height 18
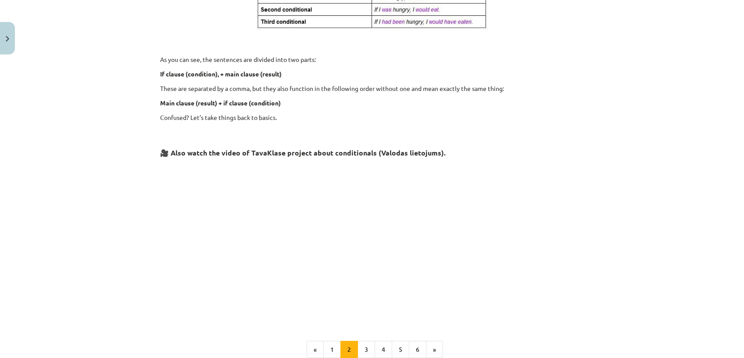
scroll to position [353, 0]
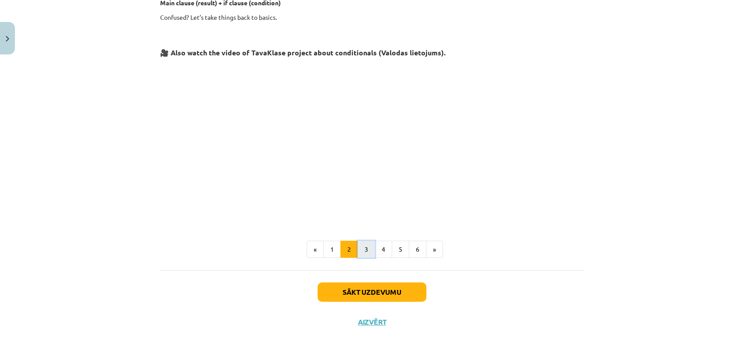
click at [360, 249] on button "3" at bounding box center [367, 249] width 18 height 18
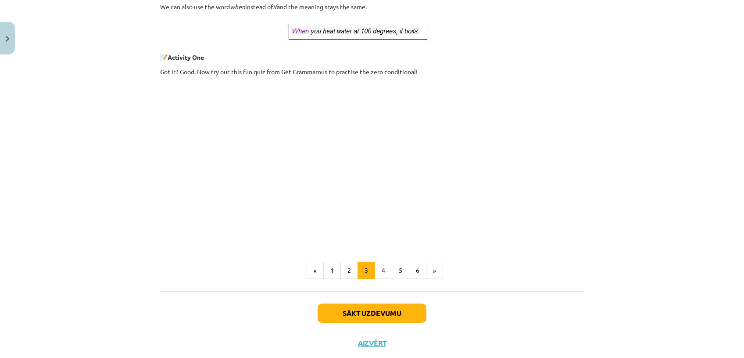
scroll to position [358, 0]
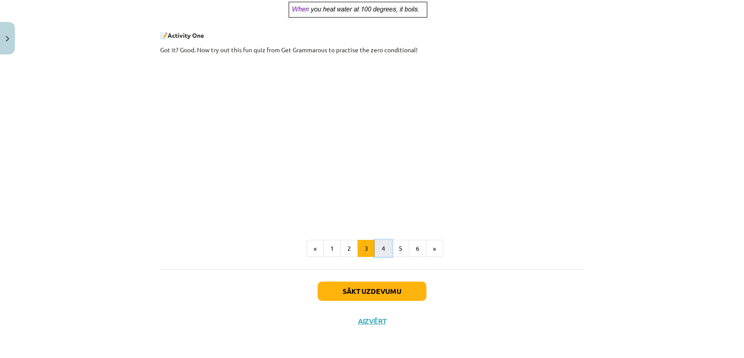
click at [376, 246] on button "4" at bounding box center [384, 249] width 18 height 18
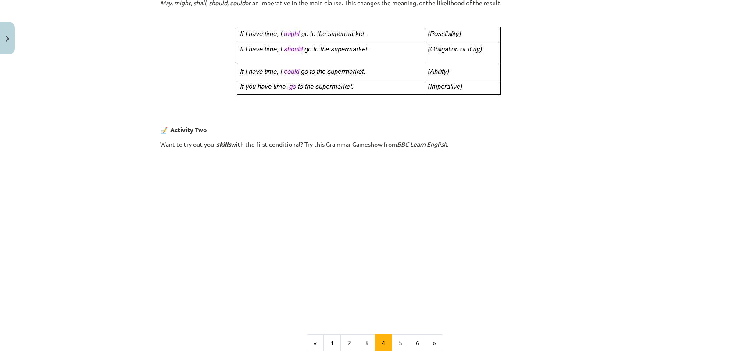
scroll to position [551, 0]
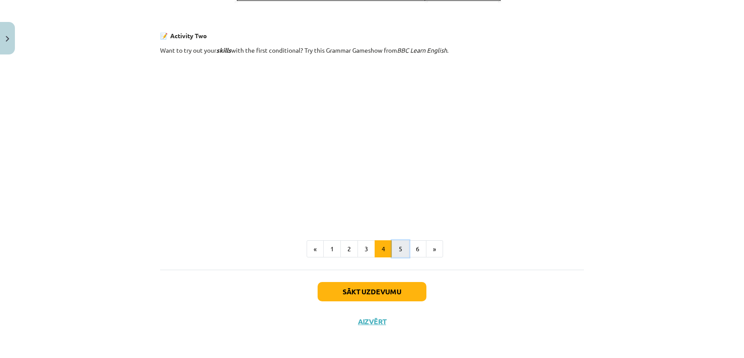
click at [395, 247] on button "5" at bounding box center [401, 249] width 18 height 18
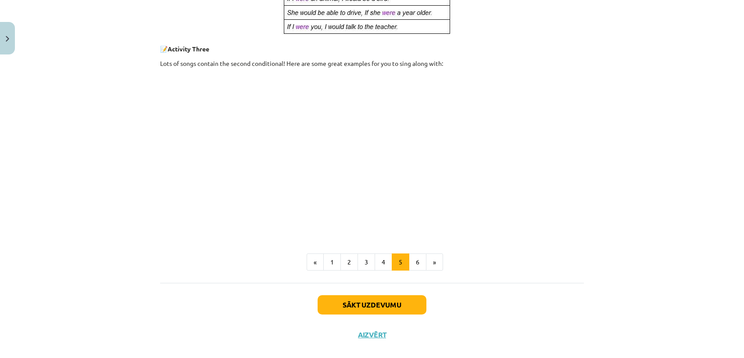
scroll to position [447, 0]
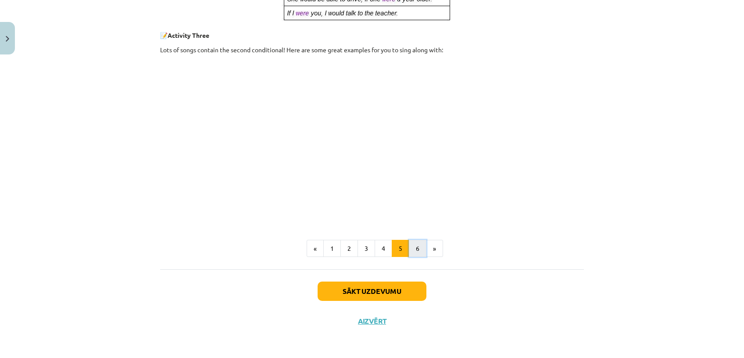
click at [414, 248] on button "6" at bounding box center [418, 249] width 18 height 18
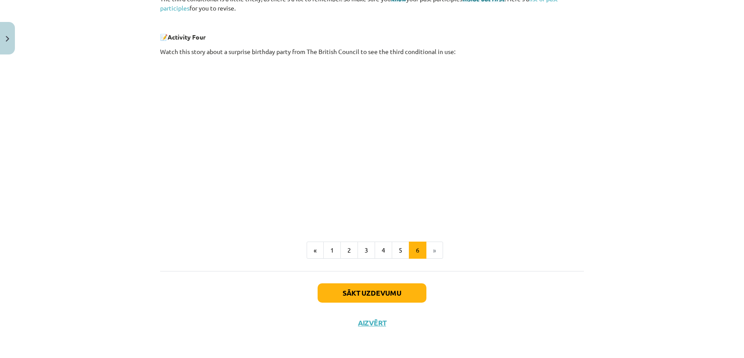
scroll to position [329, 0]
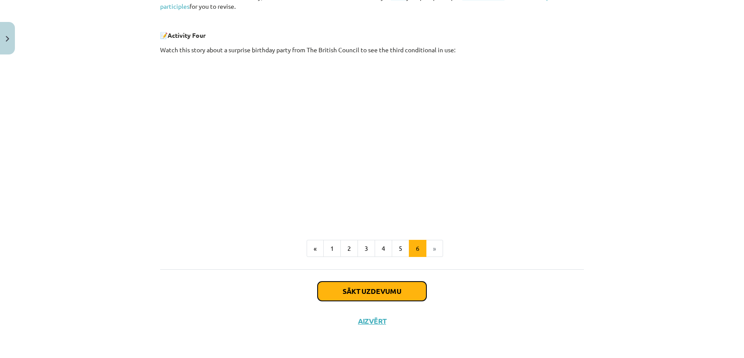
click at [390, 290] on button "Sākt uzdevumu" at bounding box center [372, 290] width 109 height 19
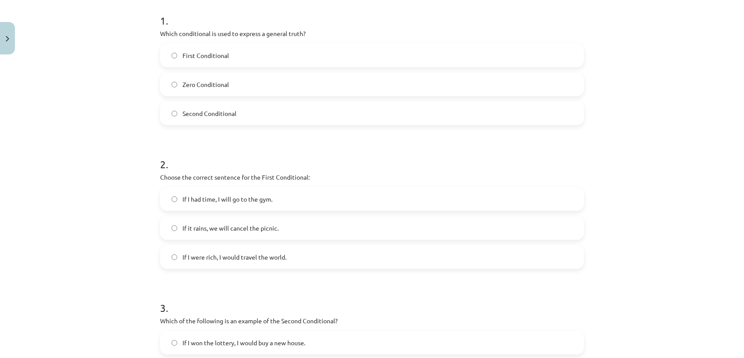
scroll to position [21, 0]
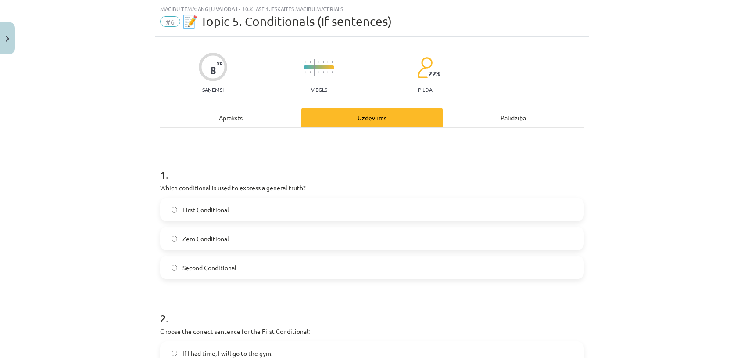
click at [246, 206] on label "First Conditional" at bounding box center [372, 209] width 422 height 22
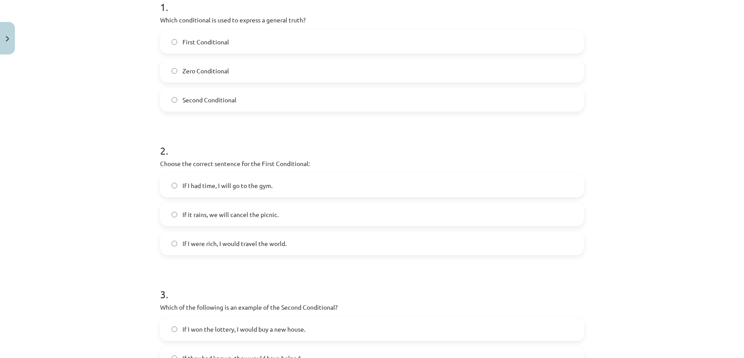
scroll to position [219, 0]
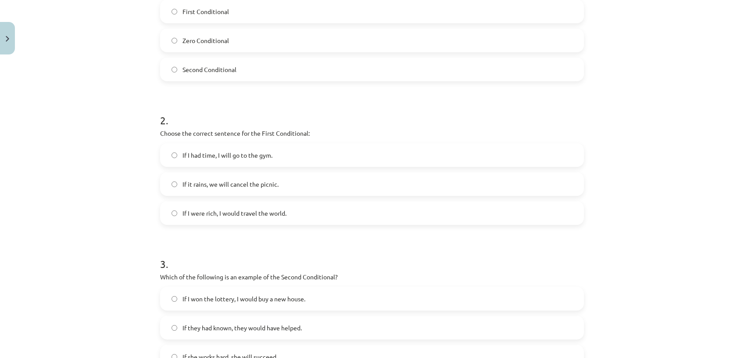
click at [294, 156] on label "If I had time, I will go to the gym." at bounding box center [372, 155] width 422 height 22
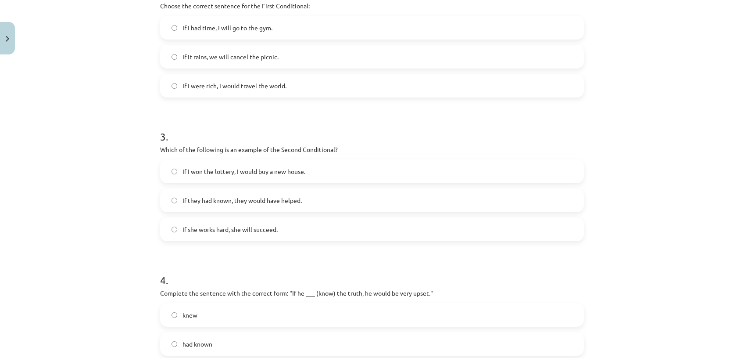
scroll to position [415, 0]
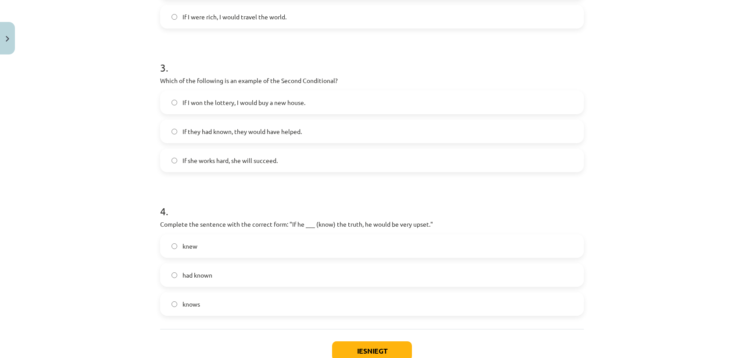
click at [439, 126] on label "If they had known, they would have helped." at bounding box center [372, 131] width 422 height 22
click at [395, 150] on label "If she works hard, she will succeed." at bounding box center [372, 160] width 422 height 22
click at [274, 274] on label "had known" at bounding box center [372, 275] width 422 height 22
click at [369, 344] on button "Iesniegt" at bounding box center [372, 350] width 80 height 19
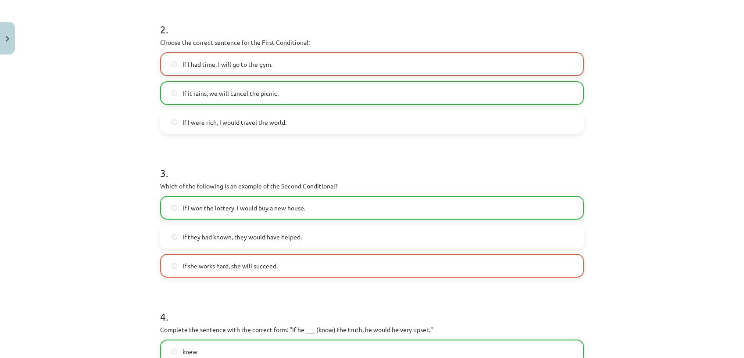
scroll to position [502, 0]
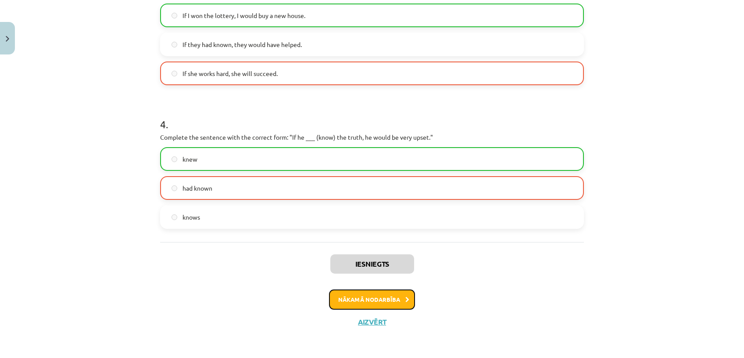
click at [390, 295] on button "Nākamā nodarbība" at bounding box center [372, 299] width 86 height 20
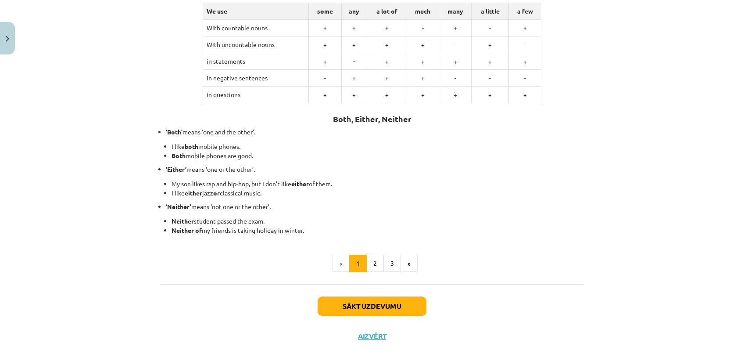
scroll to position [183, 0]
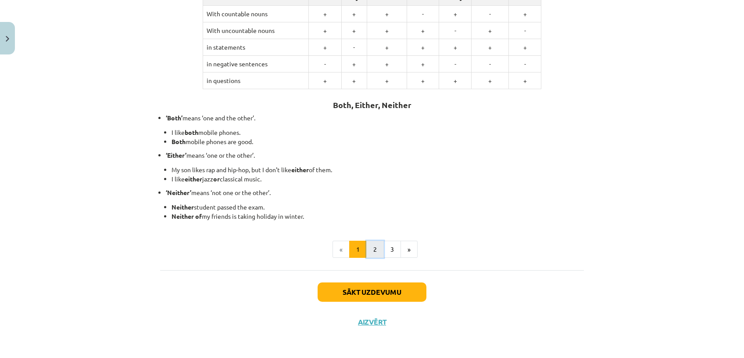
click at [372, 245] on button "2" at bounding box center [375, 249] width 18 height 18
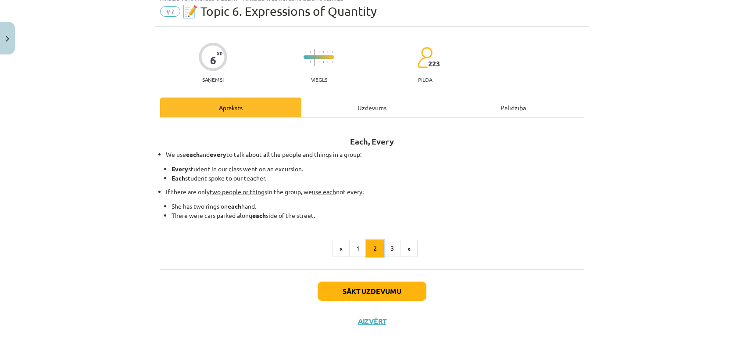
scroll to position [31, 0]
click at [386, 249] on button "3" at bounding box center [392, 249] width 18 height 18
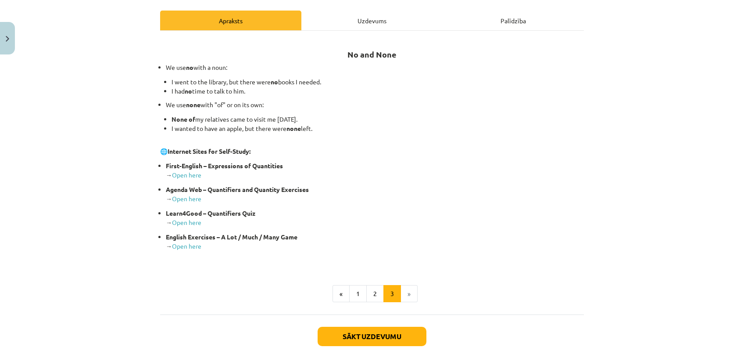
scroll to position [119, 0]
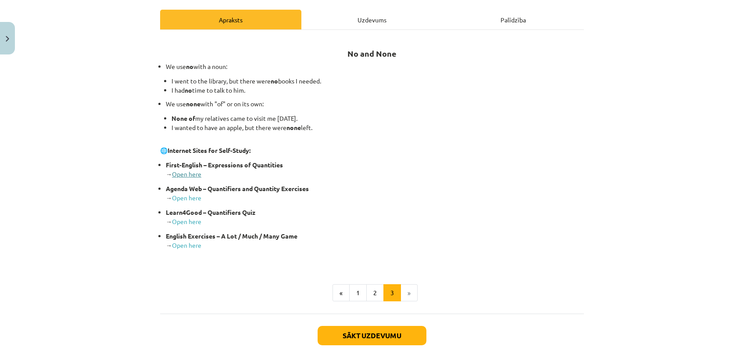
click at [190, 171] on link "Open here" at bounding box center [186, 174] width 29 height 8
click at [182, 198] on link "Open here" at bounding box center [186, 197] width 29 height 8
click at [178, 222] on link "Open here" at bounding box center [186, 221] width 29 height 8
click at [360, 326] on button "Sākt uzdevumu" at bounding box center [372, 335] width 109 height 19
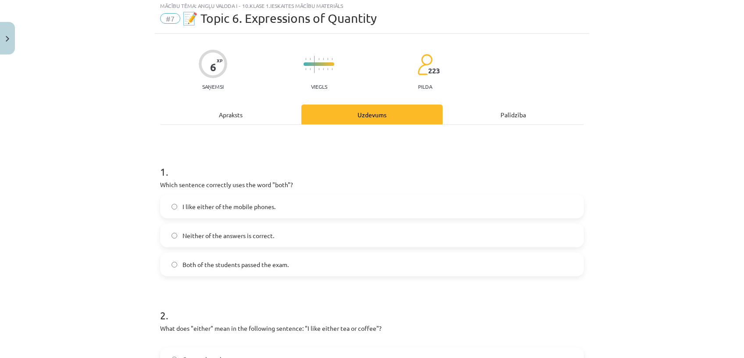
scroll to position [21, 0]
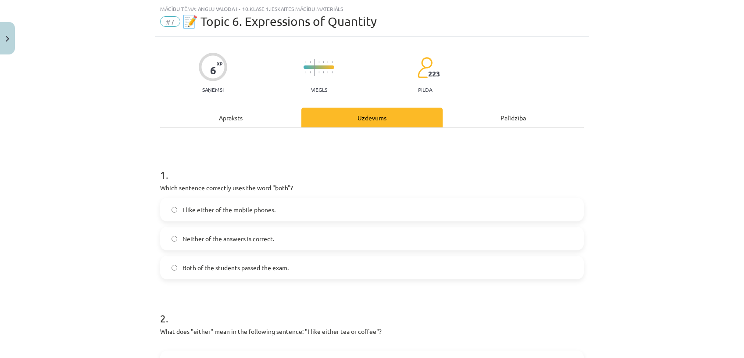
click at [284, 268] on span "Both of the students passed the exam." at bounding box center [236, 267] width 106 height 9
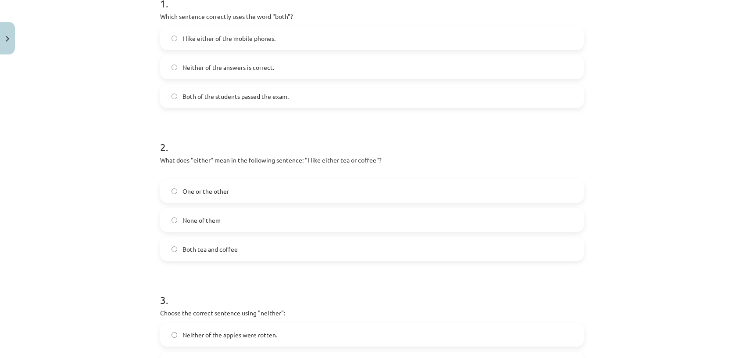
scroll to position [193, 0]
click at [300, 251] on label "Both tea and coffee" at bounding box center [372, 248] width 422 height 22
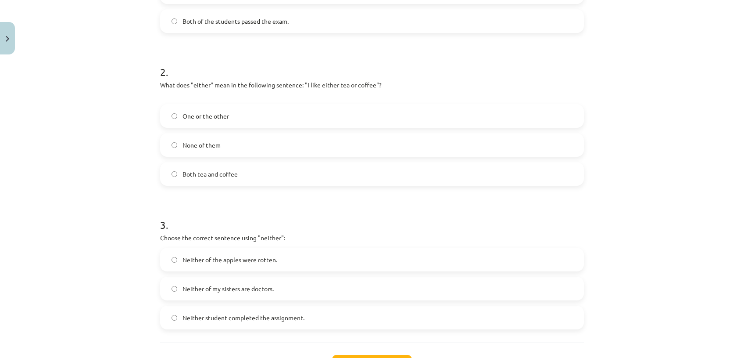
scroll to position [340, 0]
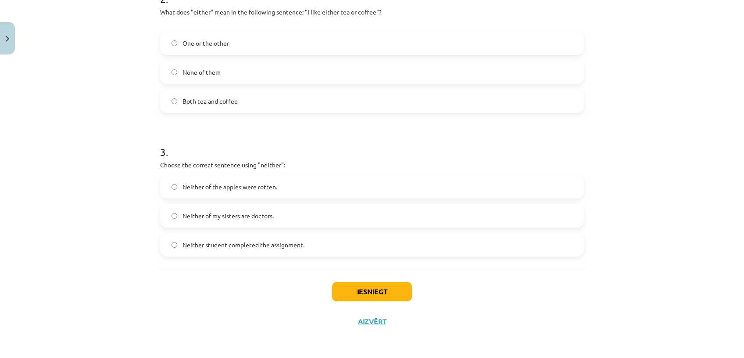
click at [306, 242] on label "Neither student completed the assignment." at bounding box center [372, 244] width 422 height 22
click at [362, 295] on button "Iesniegt" at bounding box center [372, 291] width 80 height 19
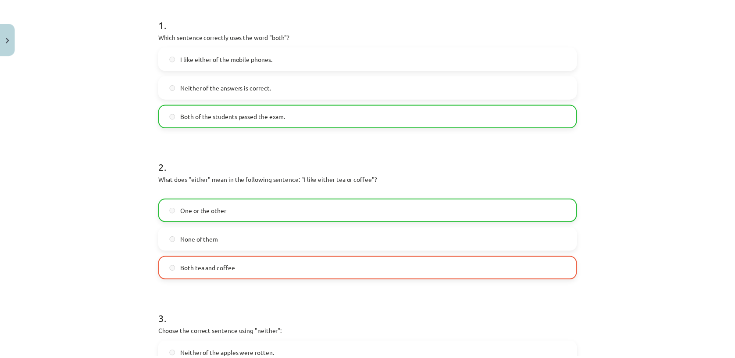
scroll to position [369, 0]
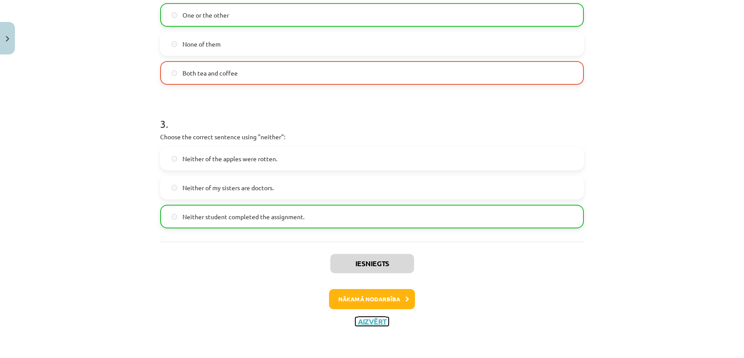
click at [363, 318] on button "Aizvērt" at bounding box center [371, 321] width 33 height 9
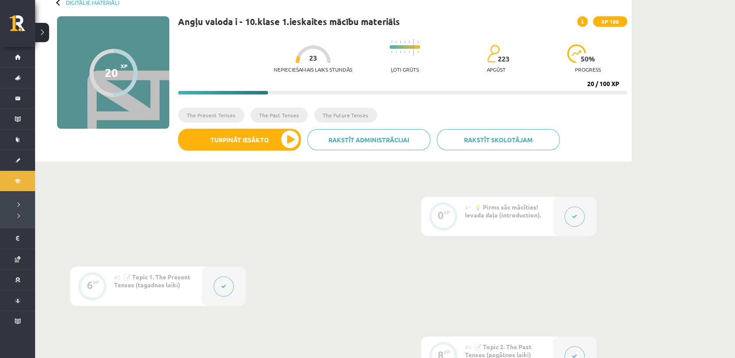
scroll to position [0, 0]
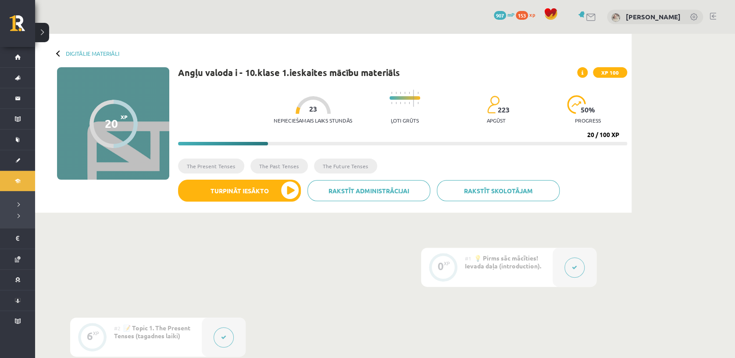
click at [578, 14] on link at bounding box center [582, 14] width 9 height 7
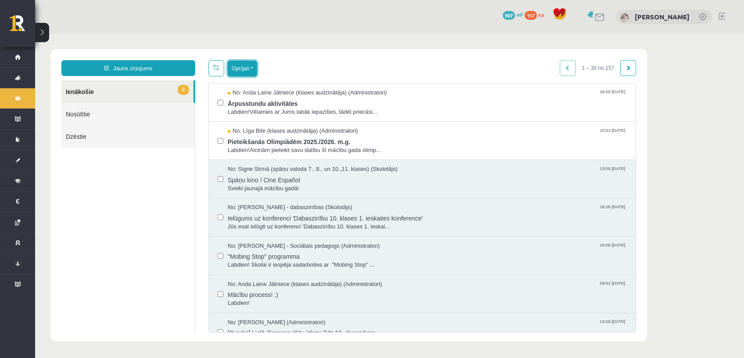
click at [242, 66] on button "Opcijas" at bounding box center [242, 69] width 29 height 16
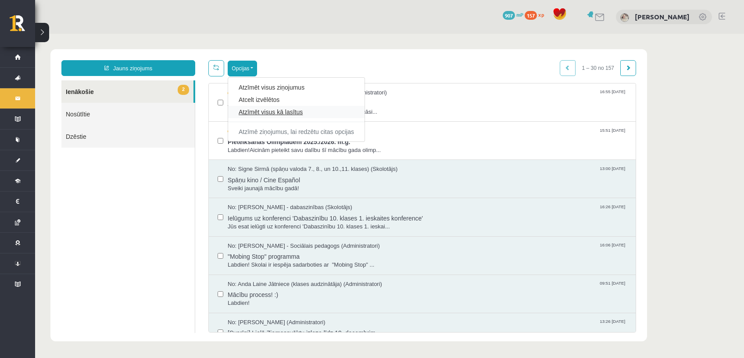
click at [301, 115] on link "Atzīmēt visus kā lasītus" at bounding box center [296, 111] width 115 height 9
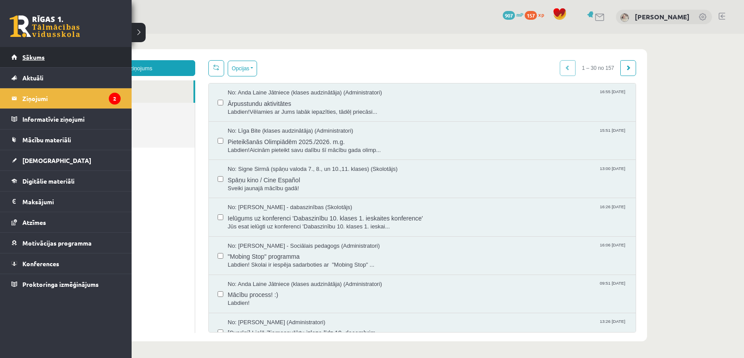
click at [24, 53] on span "Sākums" at bounding box center [33, 57] width 22 height 8
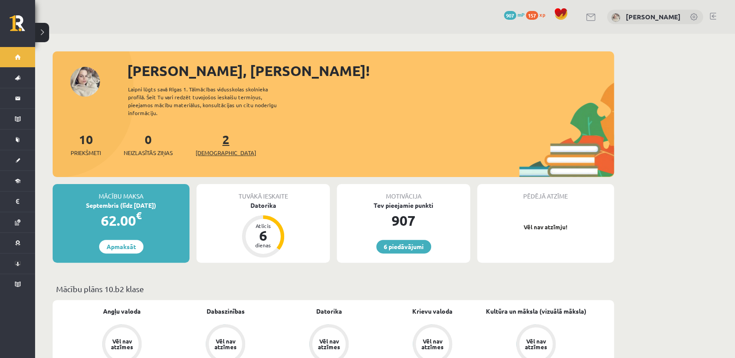
click at [208, 148] on span "[DEMOGRAPHIC_DATA]" at bounding box center [226, 152] width 61 height 9
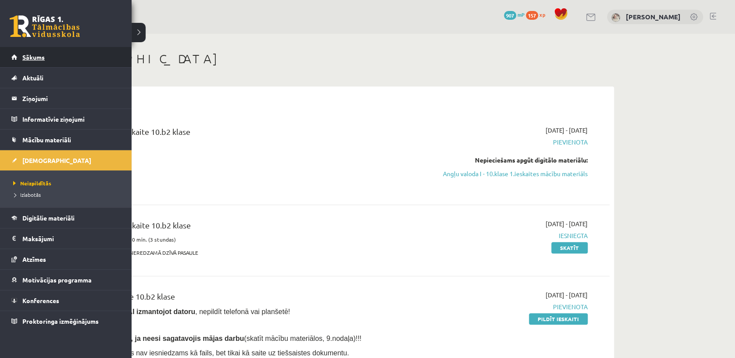
click at [26, 61] on link "Sākums" at bounding box center [65, 57] width 109 height 20
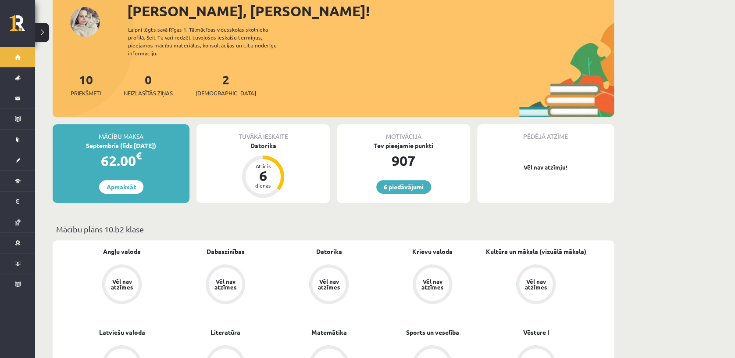
scroll to position [30, 0]
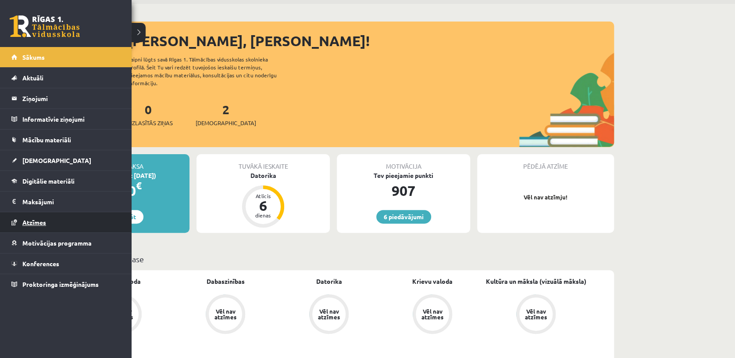
click at [40, 219] on span "Atzīmes" at bounding box center [34, 222] width 24 height 8
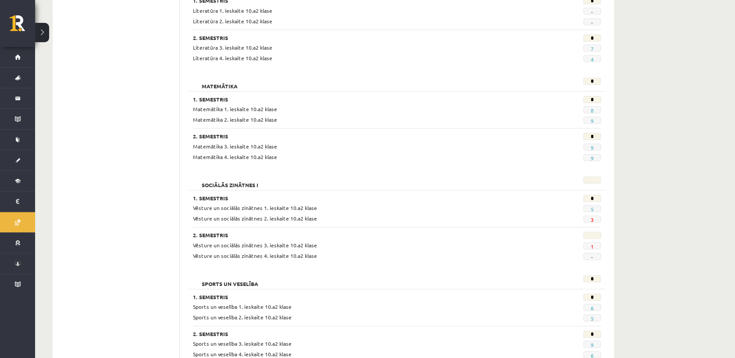
scroll to position [991, 0]
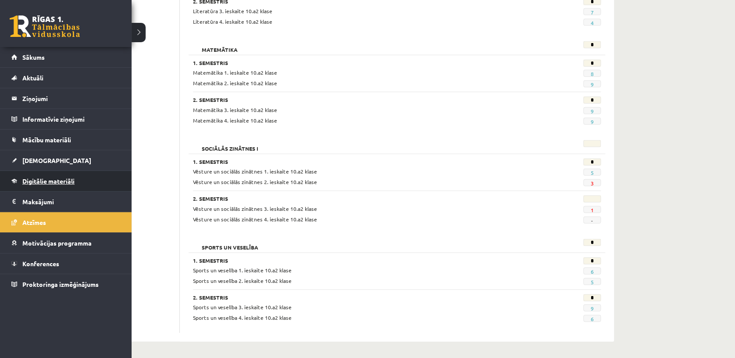
click at [39, 185] on link "Digitālie materiāli" at bounding box center [65, 181] width 109 height 20
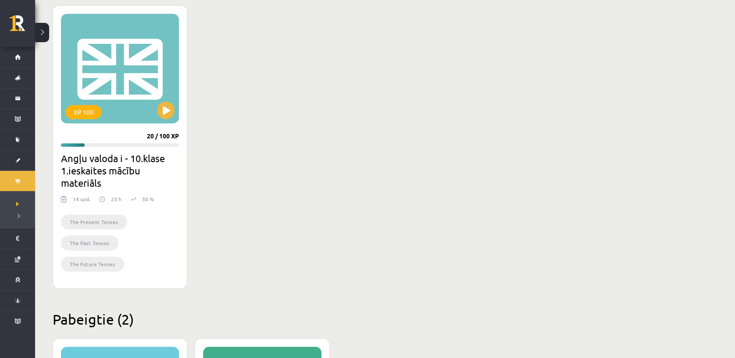
scroll to position [242, 0]
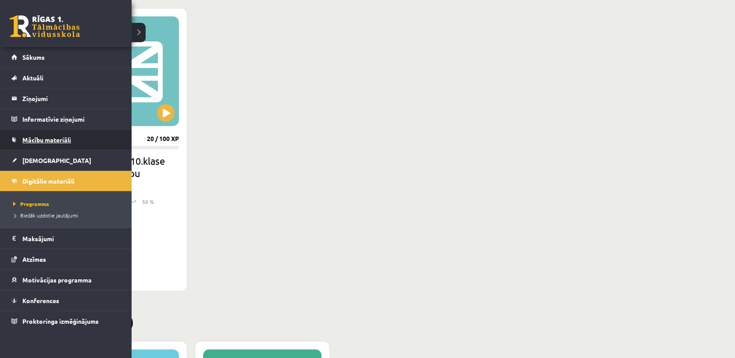
click at [39, 142] on span "Mācību materiāli" at bounding box center [46, 140] width 49 height 8
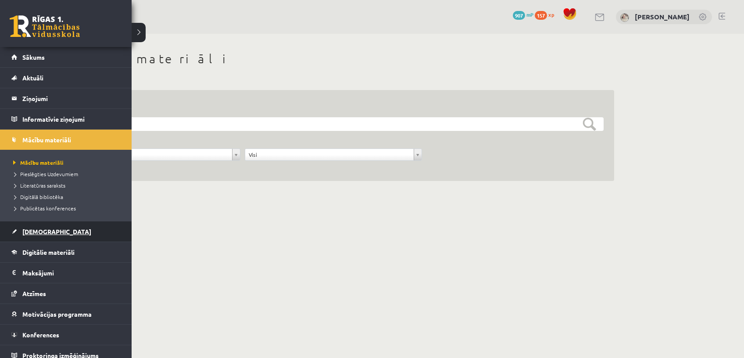
click at [33, 232] on span "[DEMOGRAPHIC_DATA]" at bounding box center [56, 231] width 69 height 8
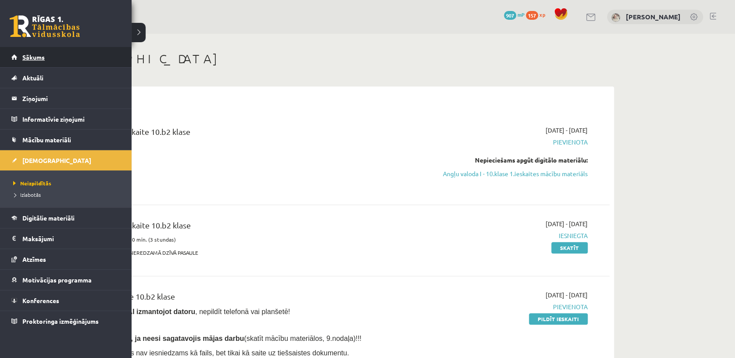
click at [21, 56] on link "Sākums" at bounding box center [65, 57] width 109 height 20
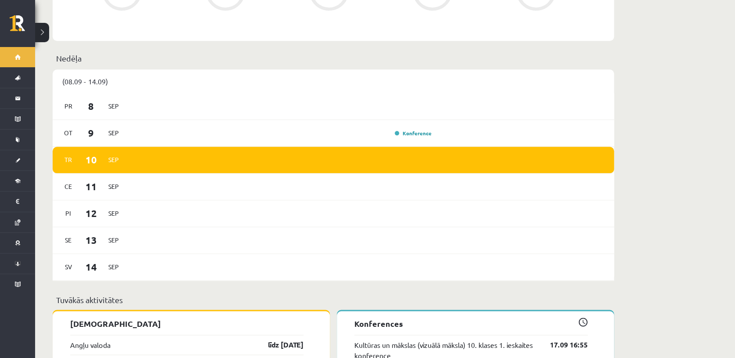
scroll to position [440, 0]
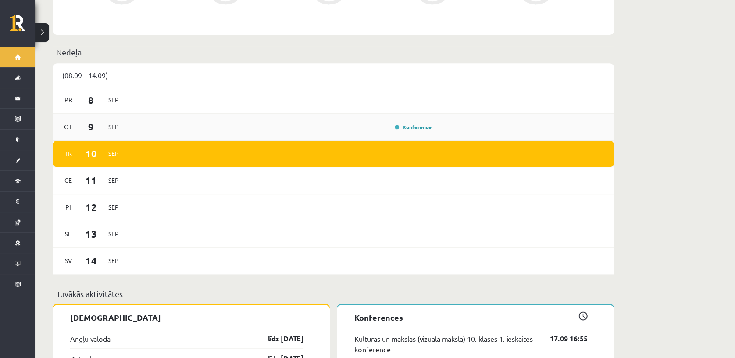
click at [421, 123] on link "Konference" at bounding box center [413, 126] width 37 height 7
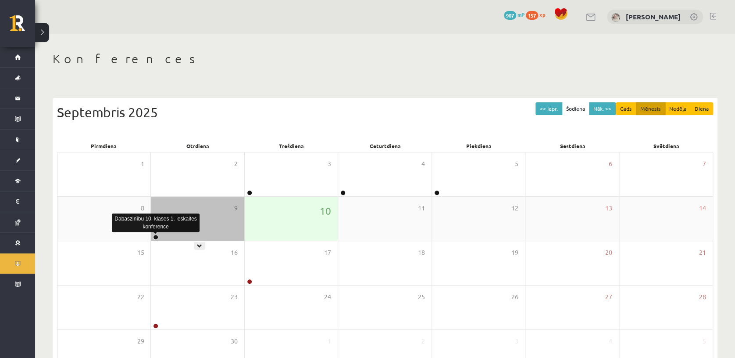
click at [158, 236] on link at bounding box center [155, 236] width 5 height 5
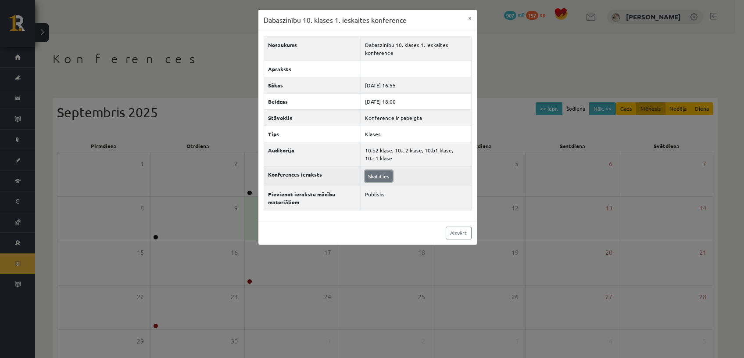
click at [381, 175] on link "Skatīties" at bounding box center [379, 175] width 28 height 11
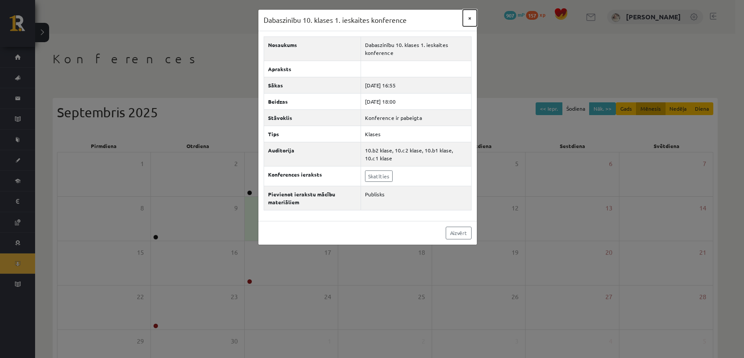
click at [471, 18] on button "×" at bounding box center [470, 18] width 14 height 17
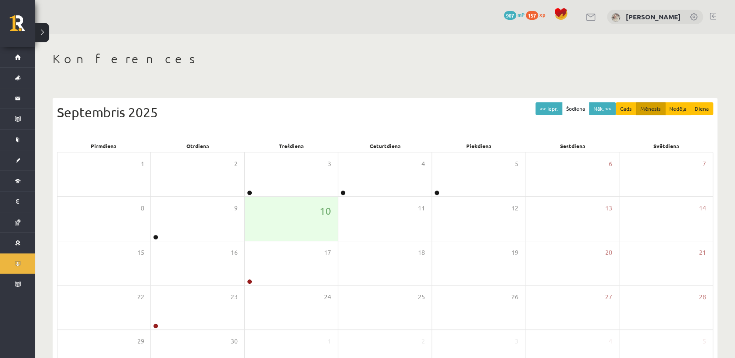
scroll to position [61, 0]
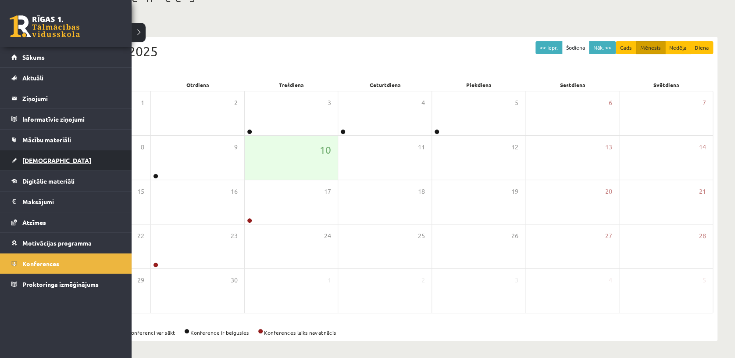
click at [32, 156] on span "[DEMOGRAPHIC_DATA]" at bounding box center [56, 160] width 69 height 8
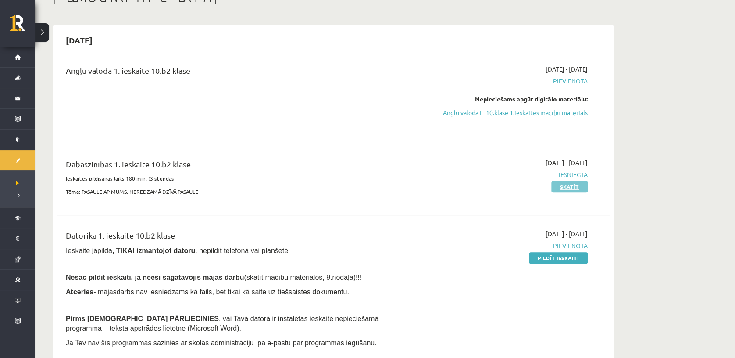
click at [568, 183] on link "Skatīt" at bounding box center [570, 186] width 36 height 11
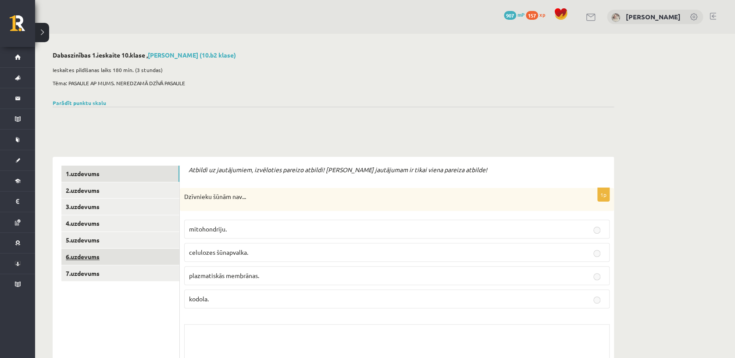
click at [133, 262] on link "6.uzdevums" at bounding box center [120, 256] width 118 height 16
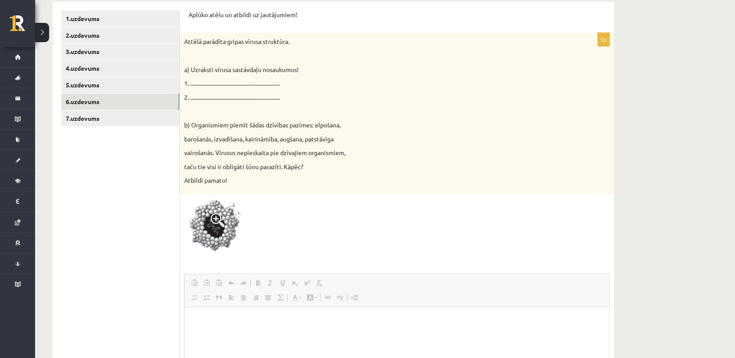
scroll to position [156, 0]
click at [218, 227] on img at bounding box center [217, 226] width 66 height 57
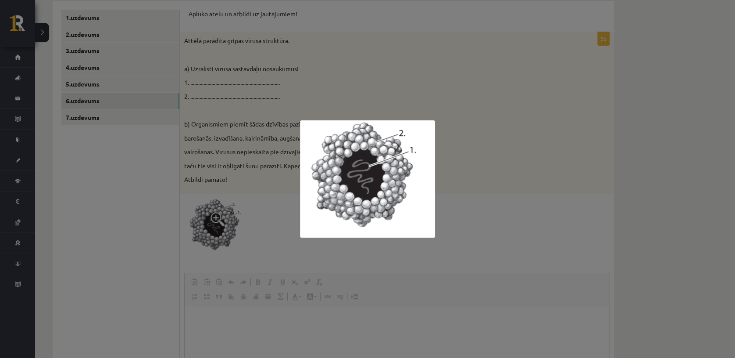
click at [526, 62] on div at bounding box center [367, 179] width 735 height 358
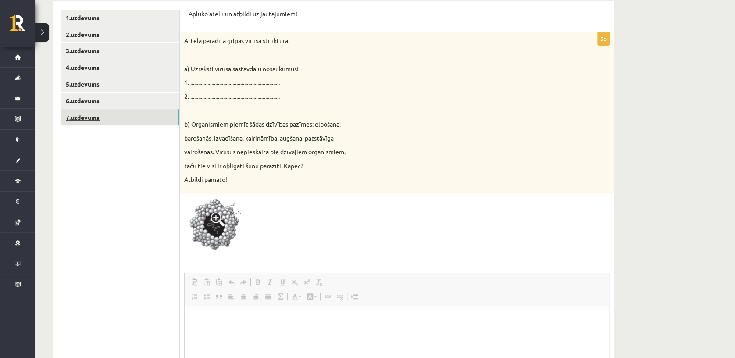
click at [104, 117] on link "7.uzdevums" at bounding box center [120, 117] width 118 height 16
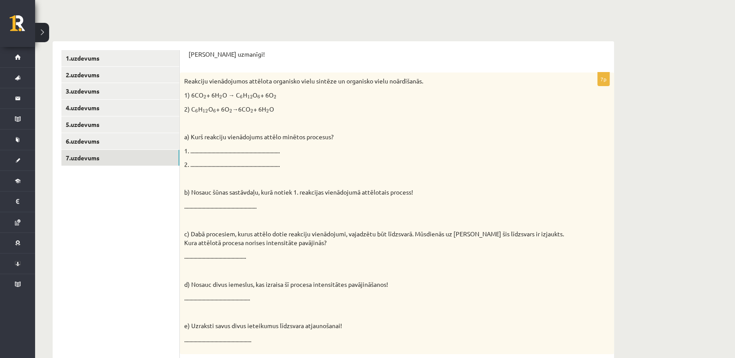
scroll to position [115, 0]
click at [78, 107] on link "4.uzdevums" at bounding box center [120, 108] width 118 height 16
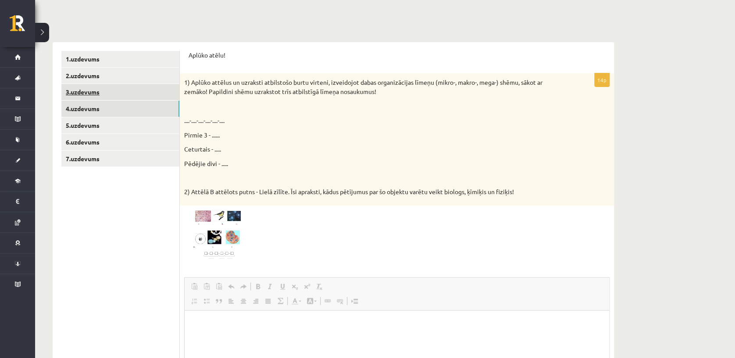
scroll to position [0, 0]
click at [109, 90] on link "3.uzdevums" at bounding box center [120, 92] width 118 height 16
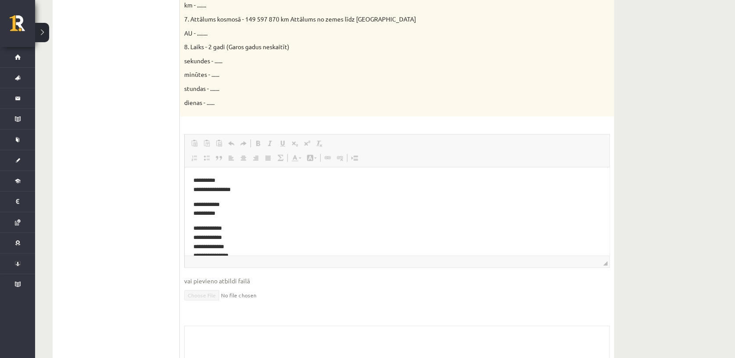
drag, startPoint x: 601, startPoint y: 188, endPoint x: 792, endPoint y: 322, distance: 233.7
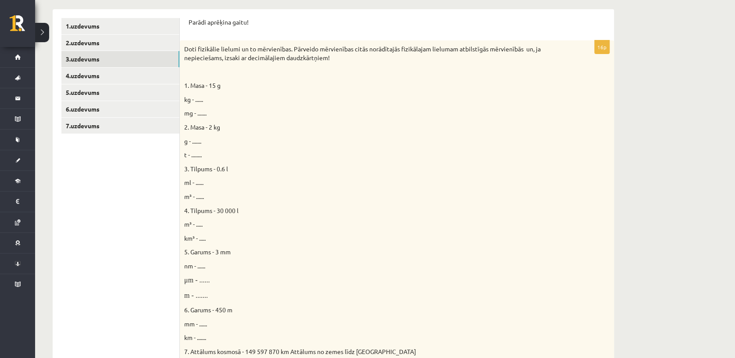
scroll to position [64, 0]
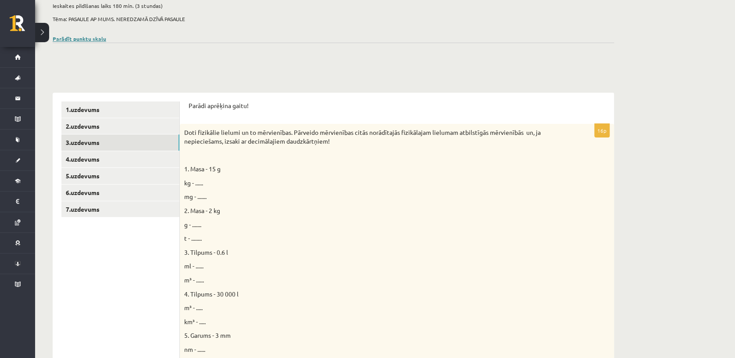
click at [89, 36] on link "Parādīt punktu skalu" at bounding box center [80, 38] width 54 height 7
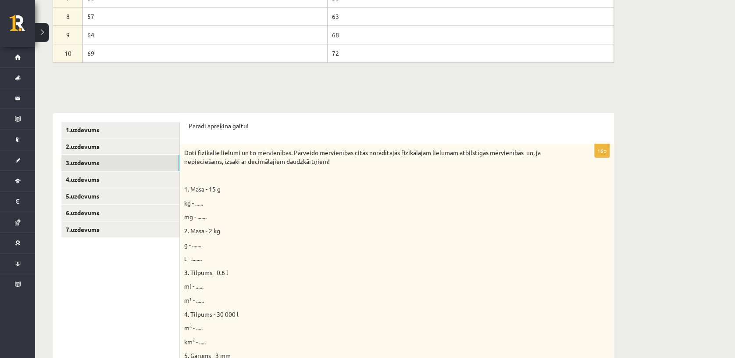
scroll to position [257, 0]
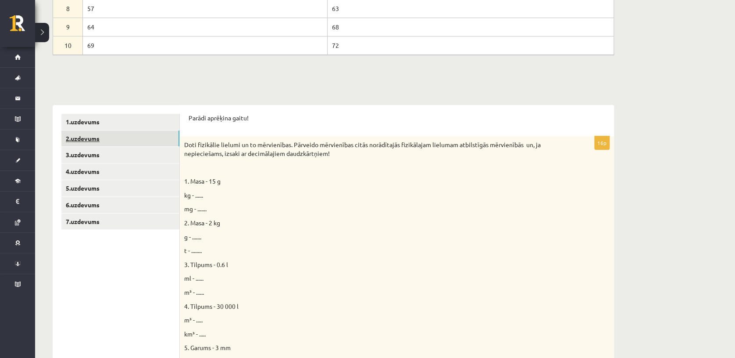
click at [143, 137] on link "2.uzdevums" at bounding box center [120, 138] width 118 height 16
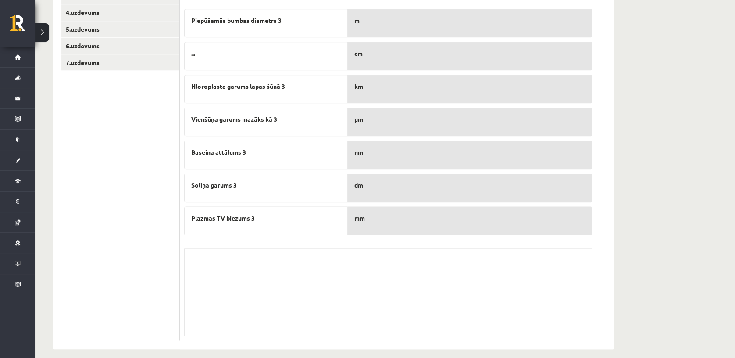
scroll to position [424, 0]
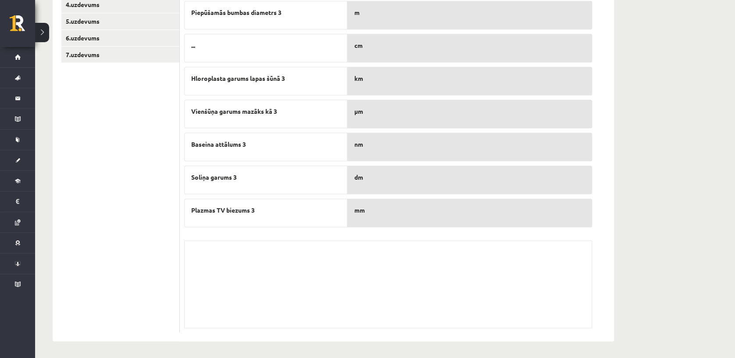
click at [411, 263] on div "Skolotāja pielikums" at bounding box center [388, 284] width 408 height 88
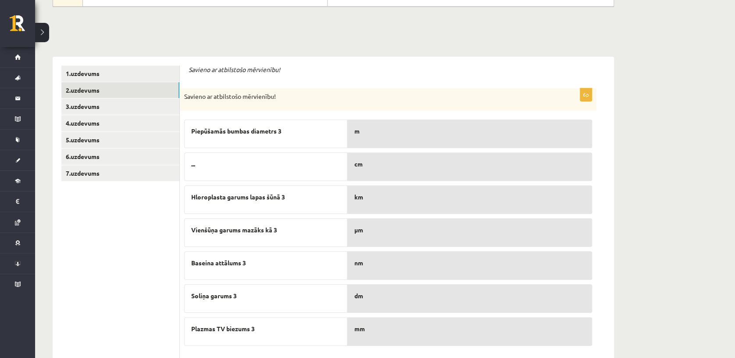
scroll to position [305, 0]
click at [99, 75] on link "1.uzdevums" at bounding box center [120, 74] width 118 height 16
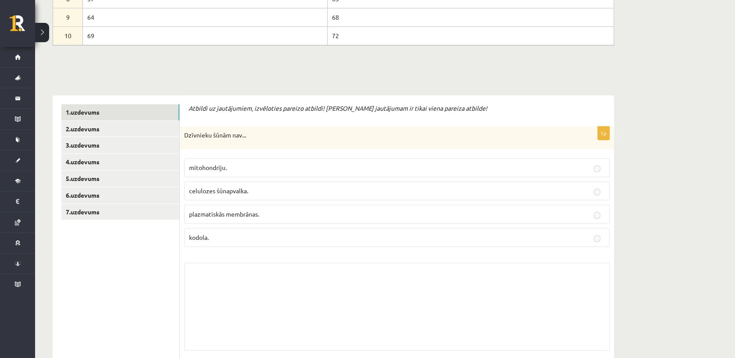
scroll to position [273, 0]
